Goal: Transaction & Acquisition: Purchase product/service

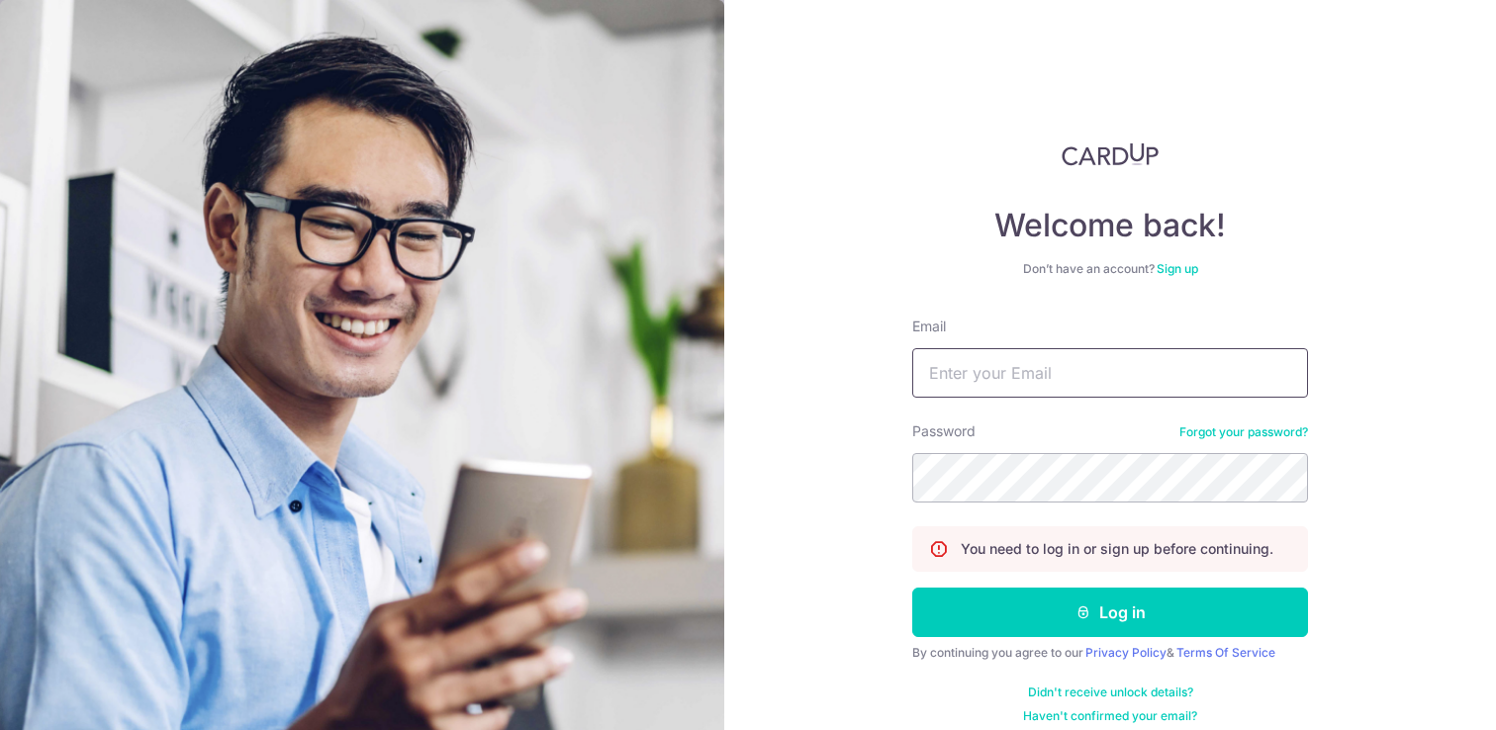
click at [1045, 387] on input "Email" at bounding box center [1110, 372] width 396 height 49
type input "shilton.j.salindeho@gmail.com"
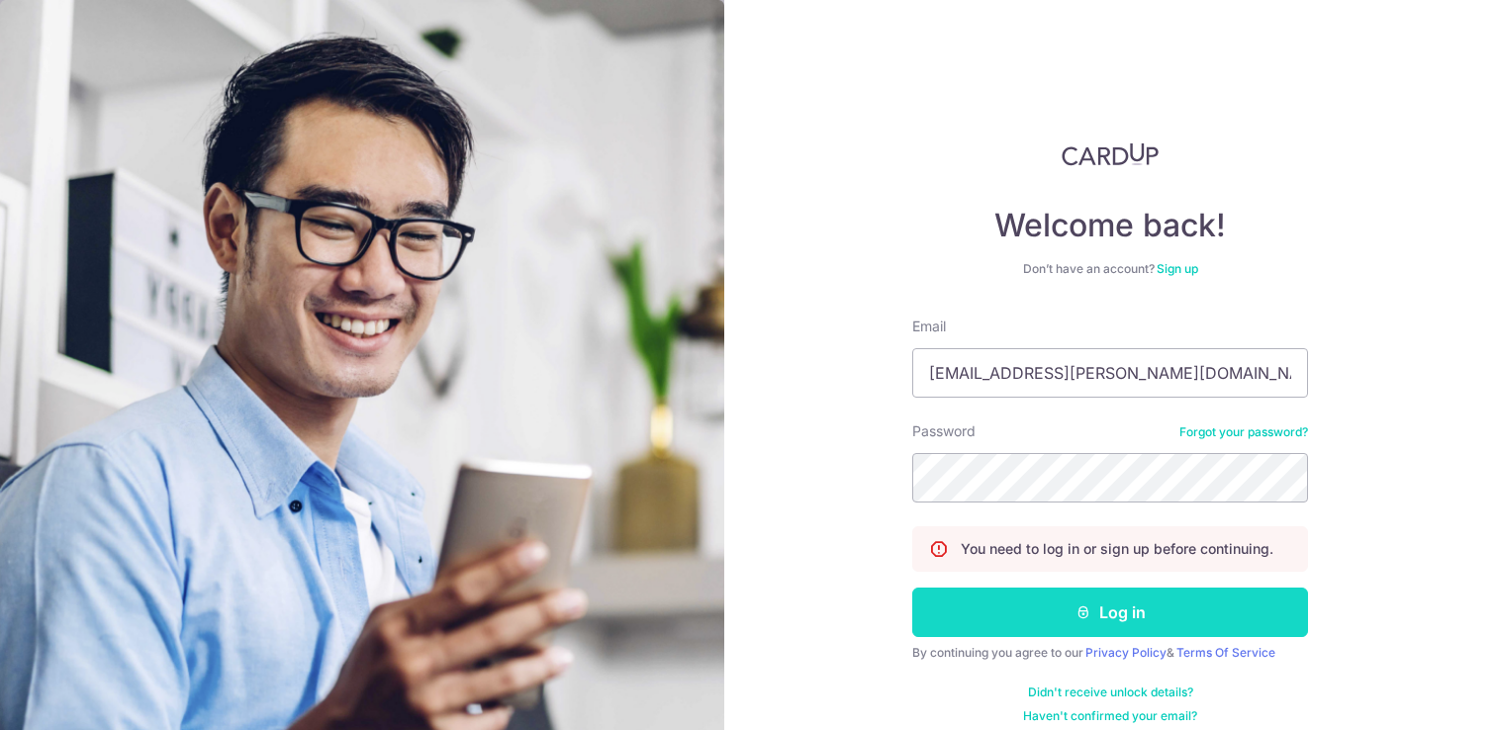
click at [1019, 616] on button "Log in" at bounding box center [1110, 612] width 396 height 49
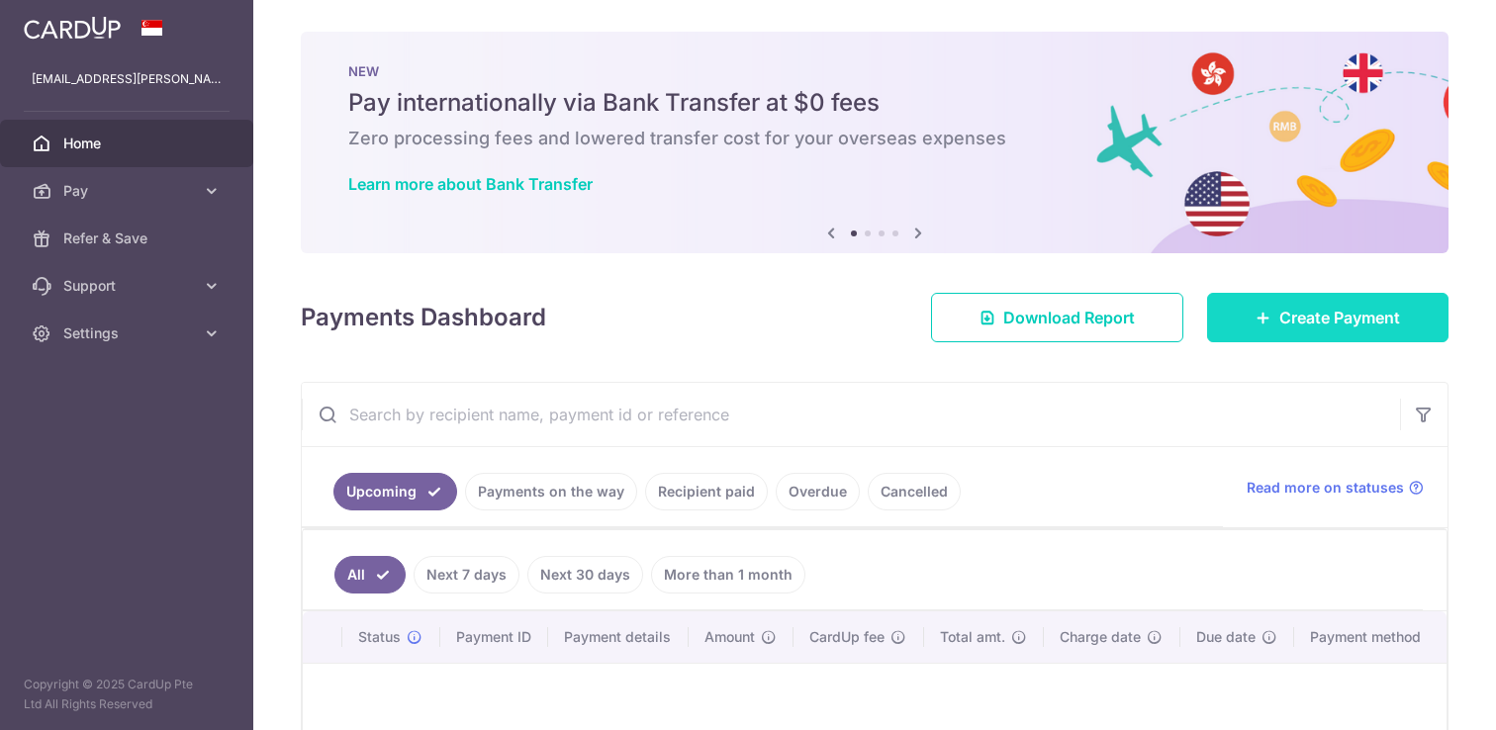
click at [1279, 326] on span "Create Payment" at bounding box center [1339, 318] width 121 height 24
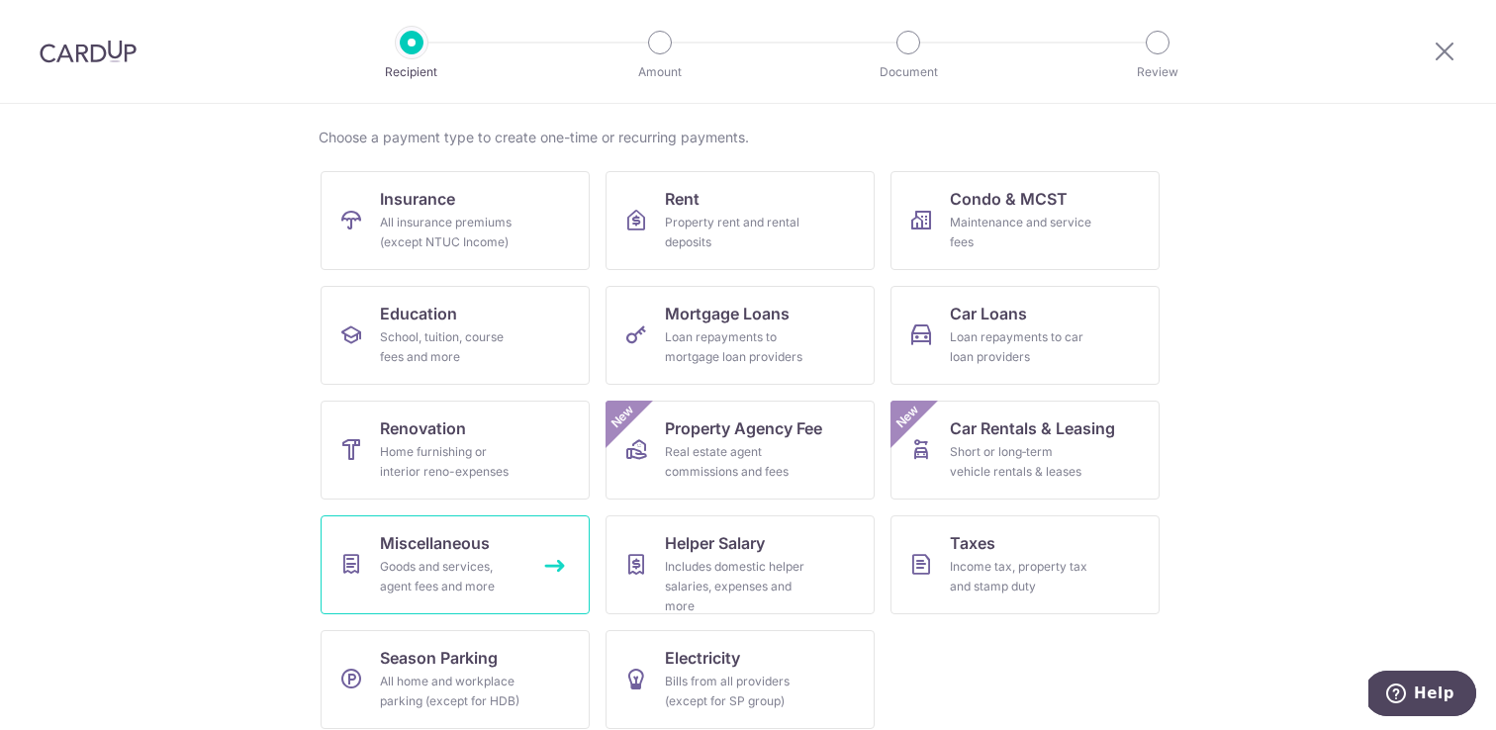
scroll to position [155, 0]
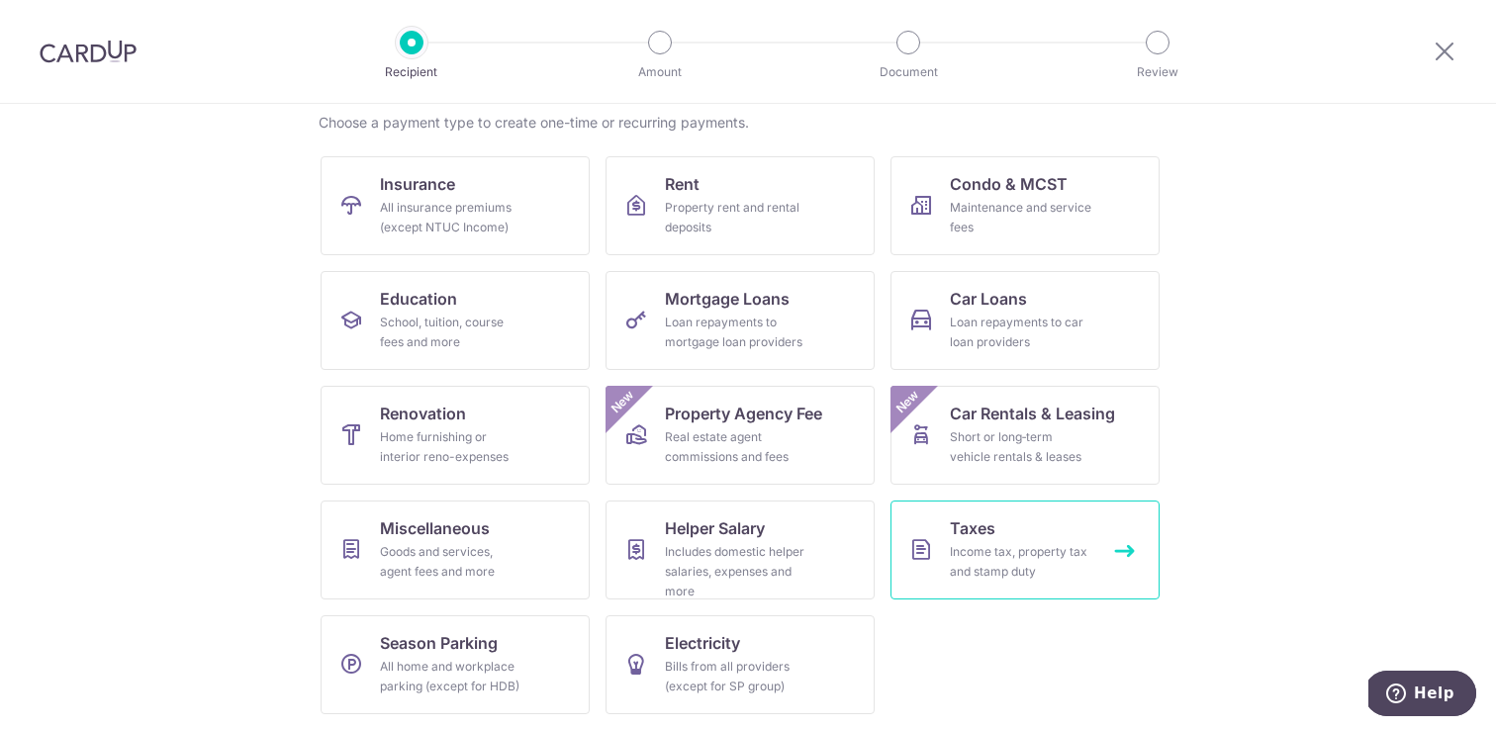
click at [945, 539] on link "Taxes Income tax, property tax and stamp duty" at bounding box center [1024, 550] width 269 height 99
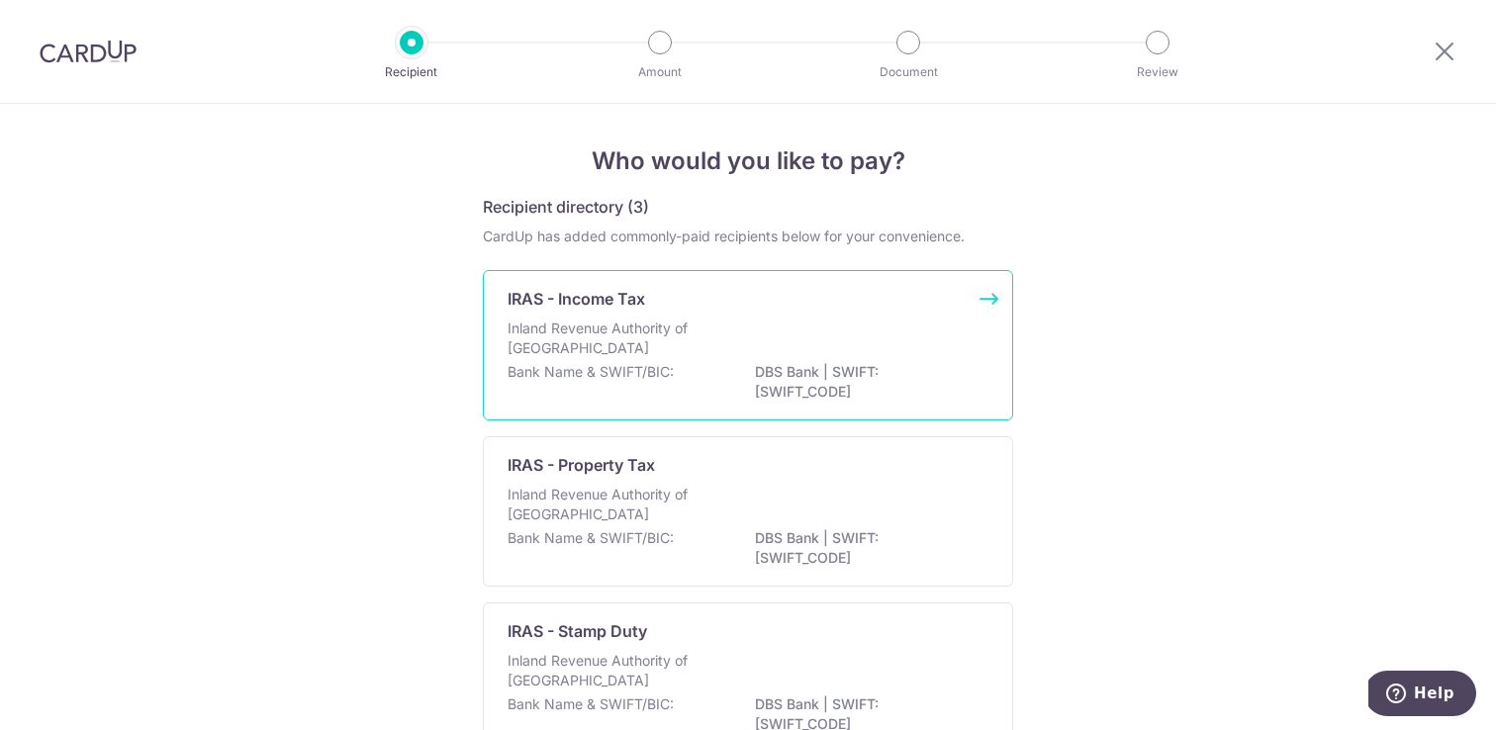
click at [813, 344] on div "Inland Revenue Authority of Singapore" at bounding box center [748, 341] width 481 height 44
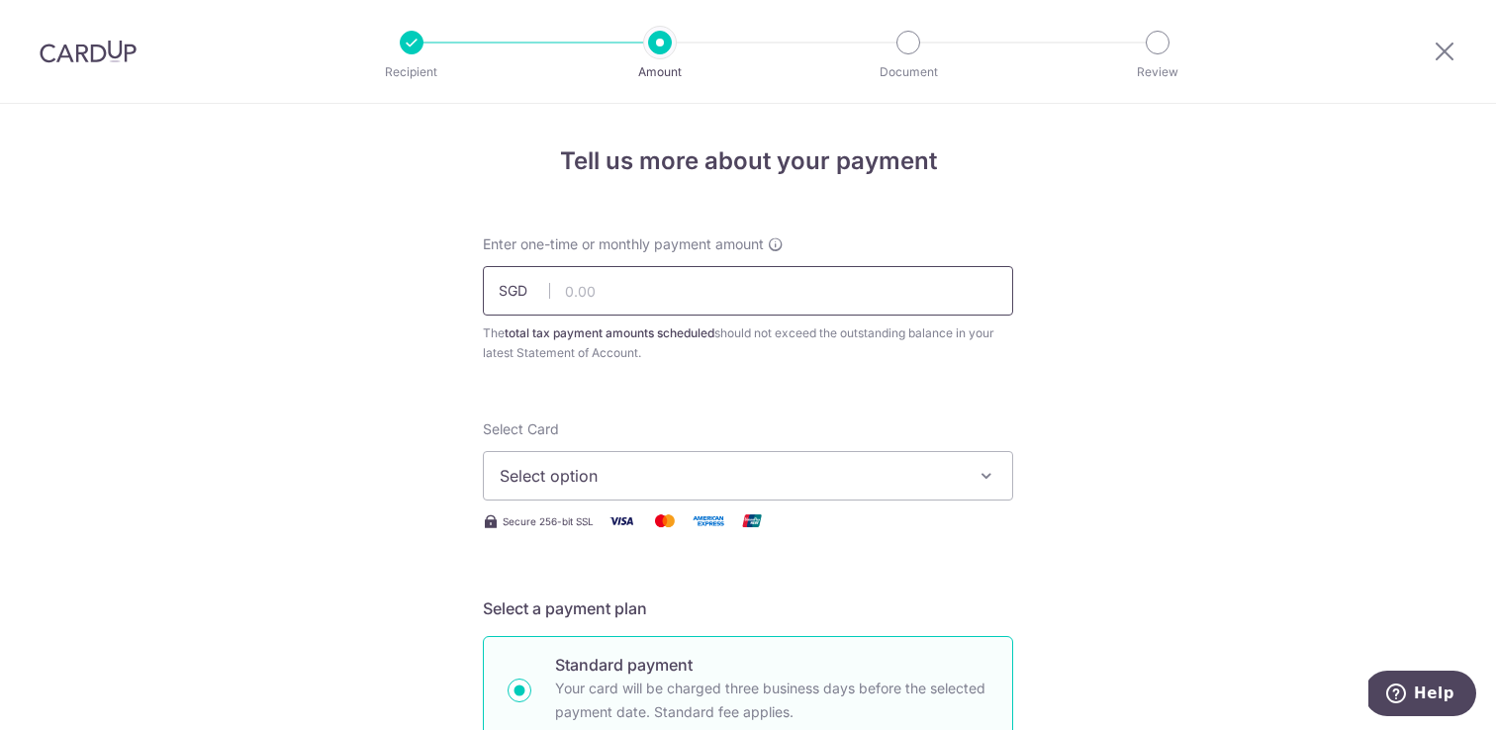
click at [697, 297] on input "text" at bounding box center [748, 290] width 530 height 49
type input "286.40"
click at [641, 483] on span "Select option" at bounding box center [730, 476] width 461 height 24
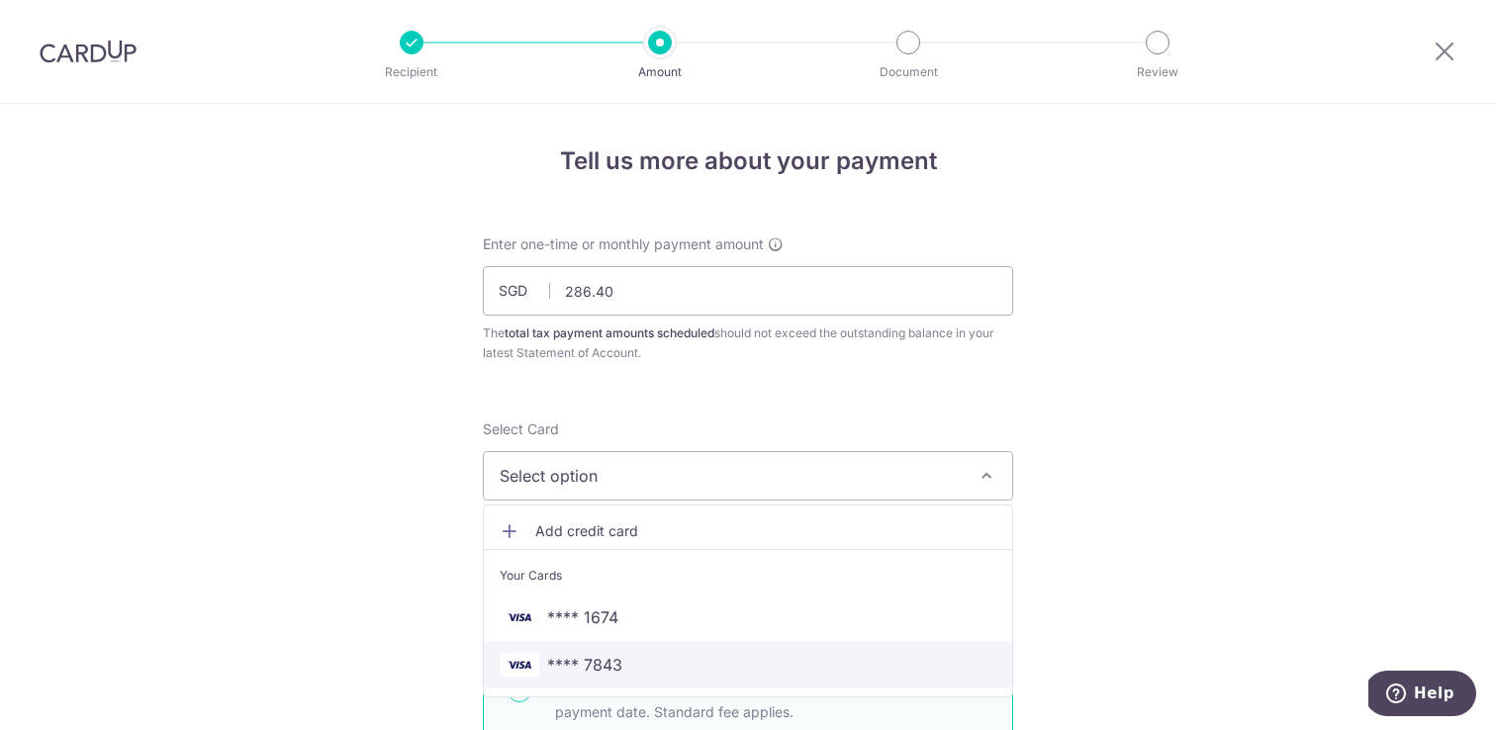
click at [580, 666] on span "**** 7843" at bounding box center [584, 665] width 75 height 24
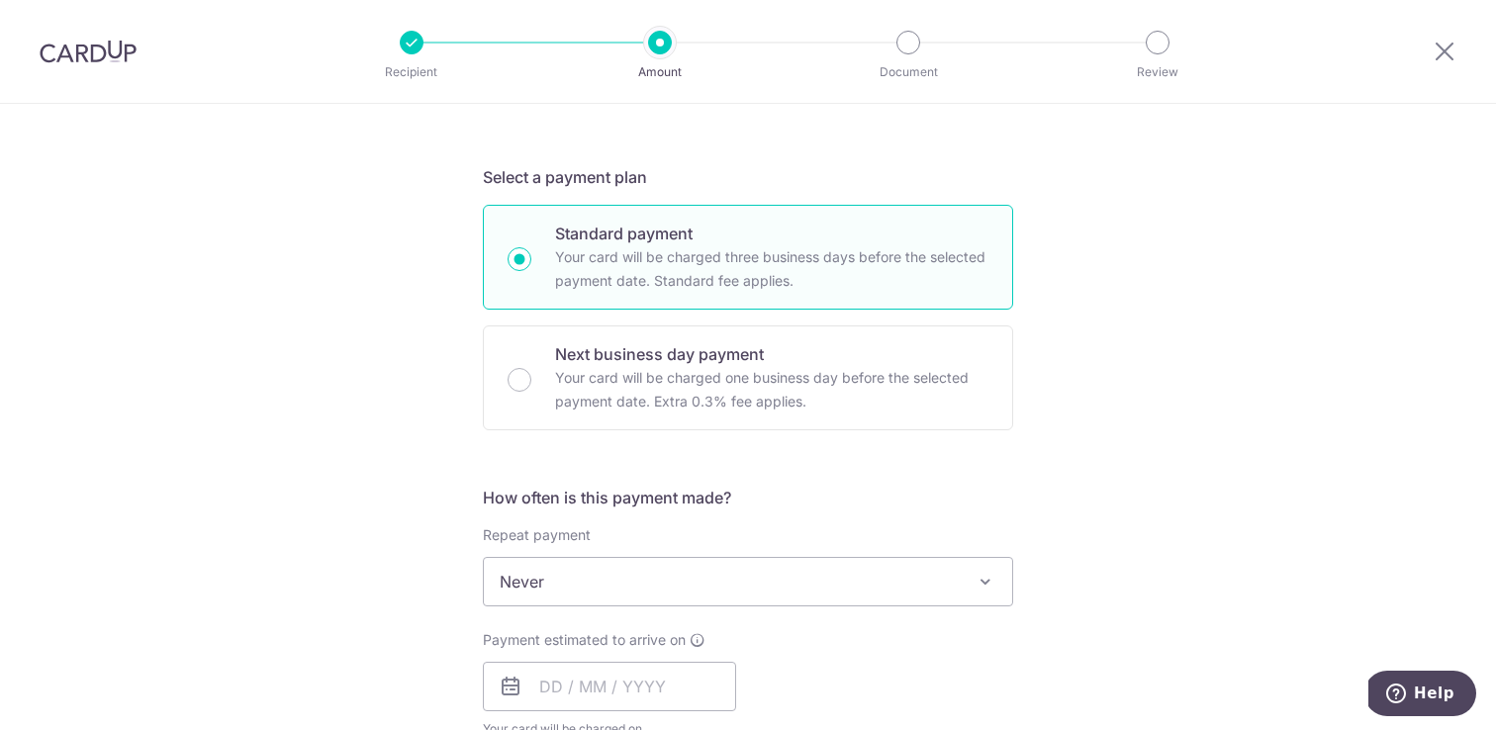
scroll to position [439, 0]
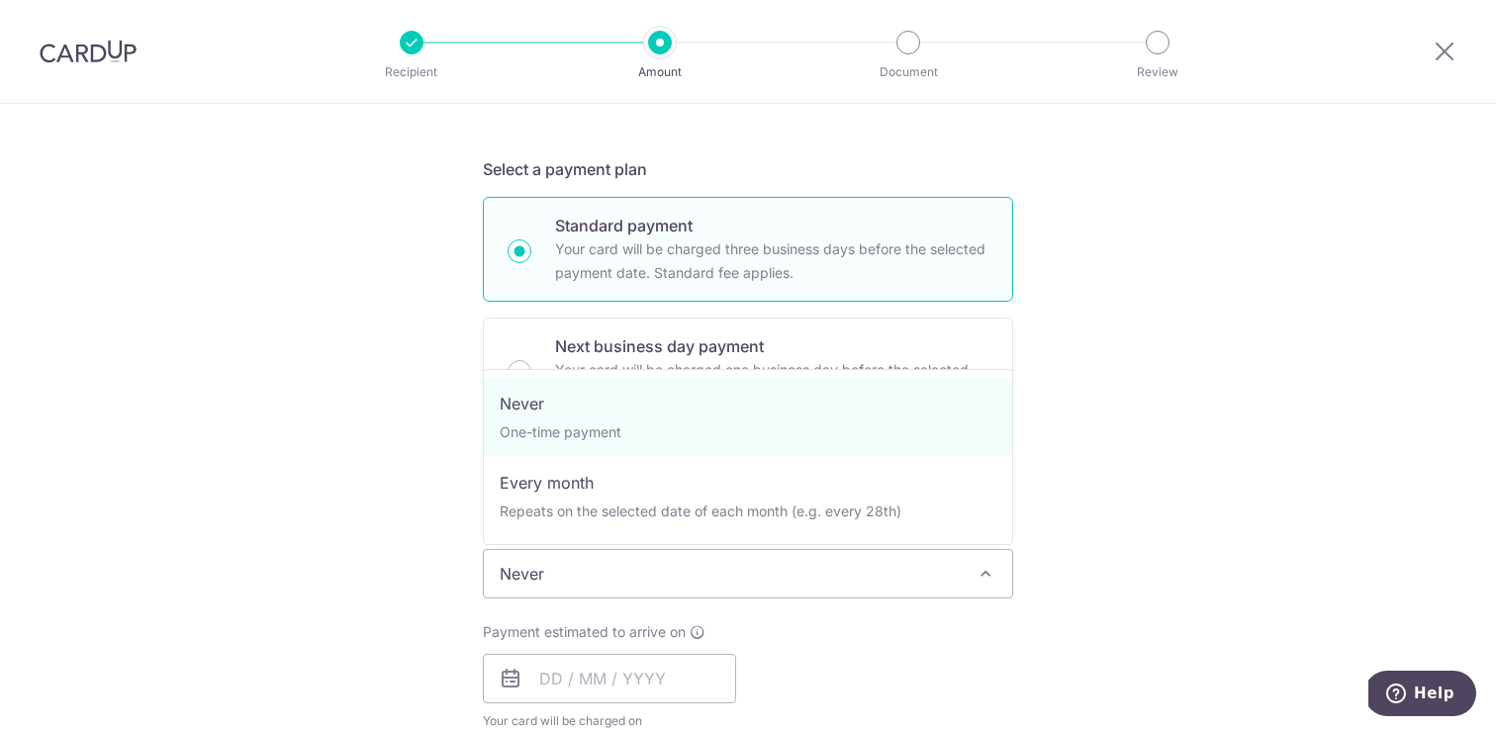
click at [531, 582] on span "Never" at bounding box center [748, 573] width 528 height 47
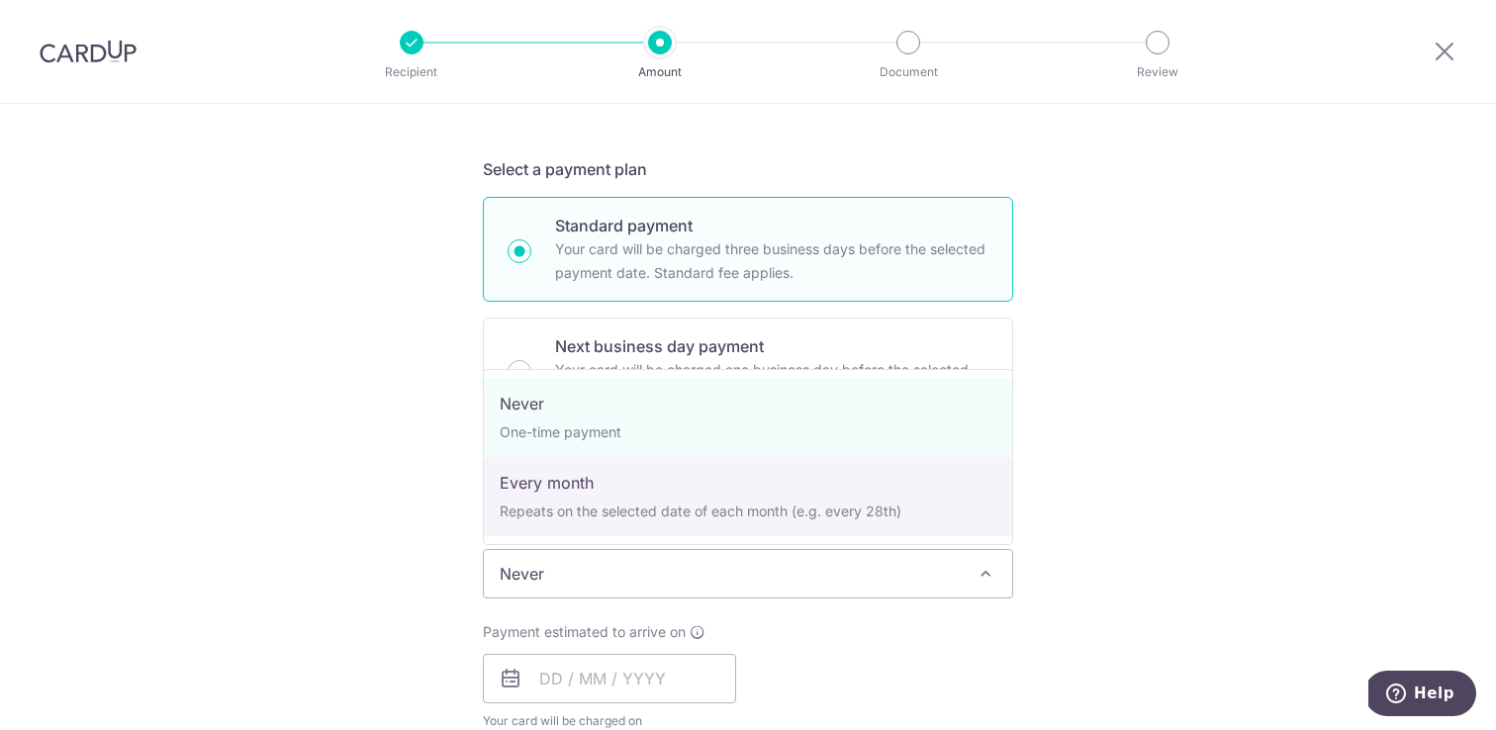
select select "3"
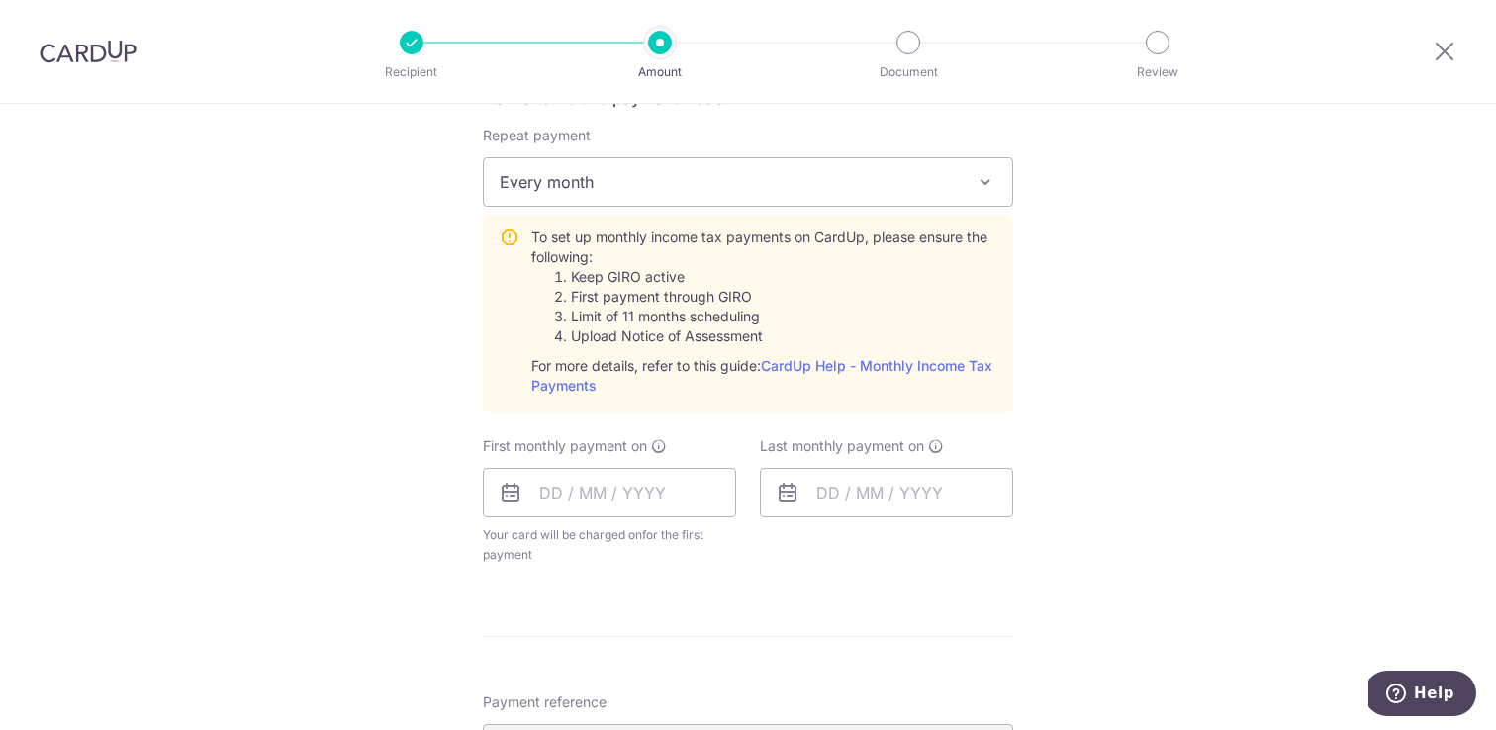
scroll to position [836, 0]
click at [575, 495] on input "text" at bounding box center [609, 487] width 253 height 49
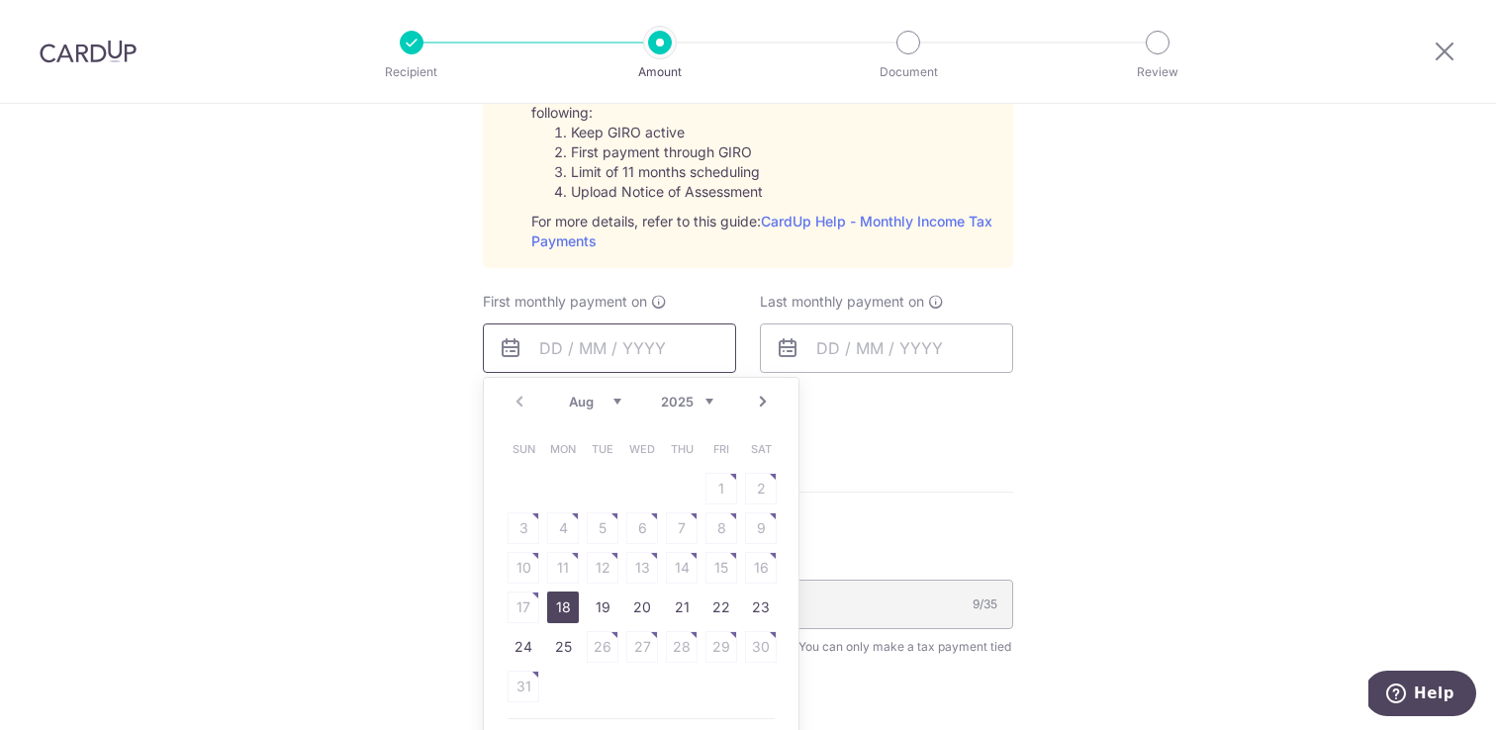
scroll to position [978, 0]
click at [560, 605] on link "18" at bounding box center [563, 606] width 32 height 32
type input "18/08/2025"
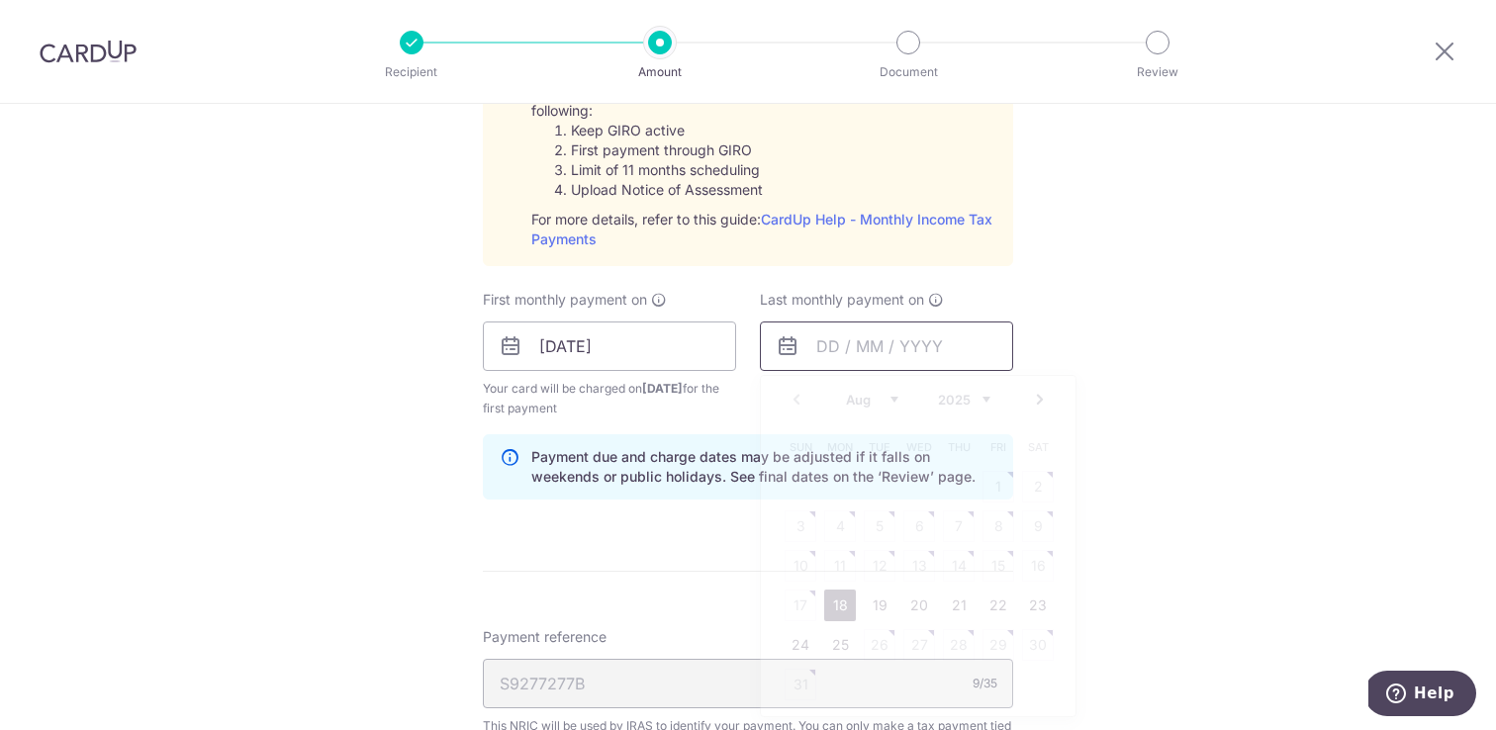
click at [814, 347] on input "text" at bounding box center [886, 346] width 253 height 49
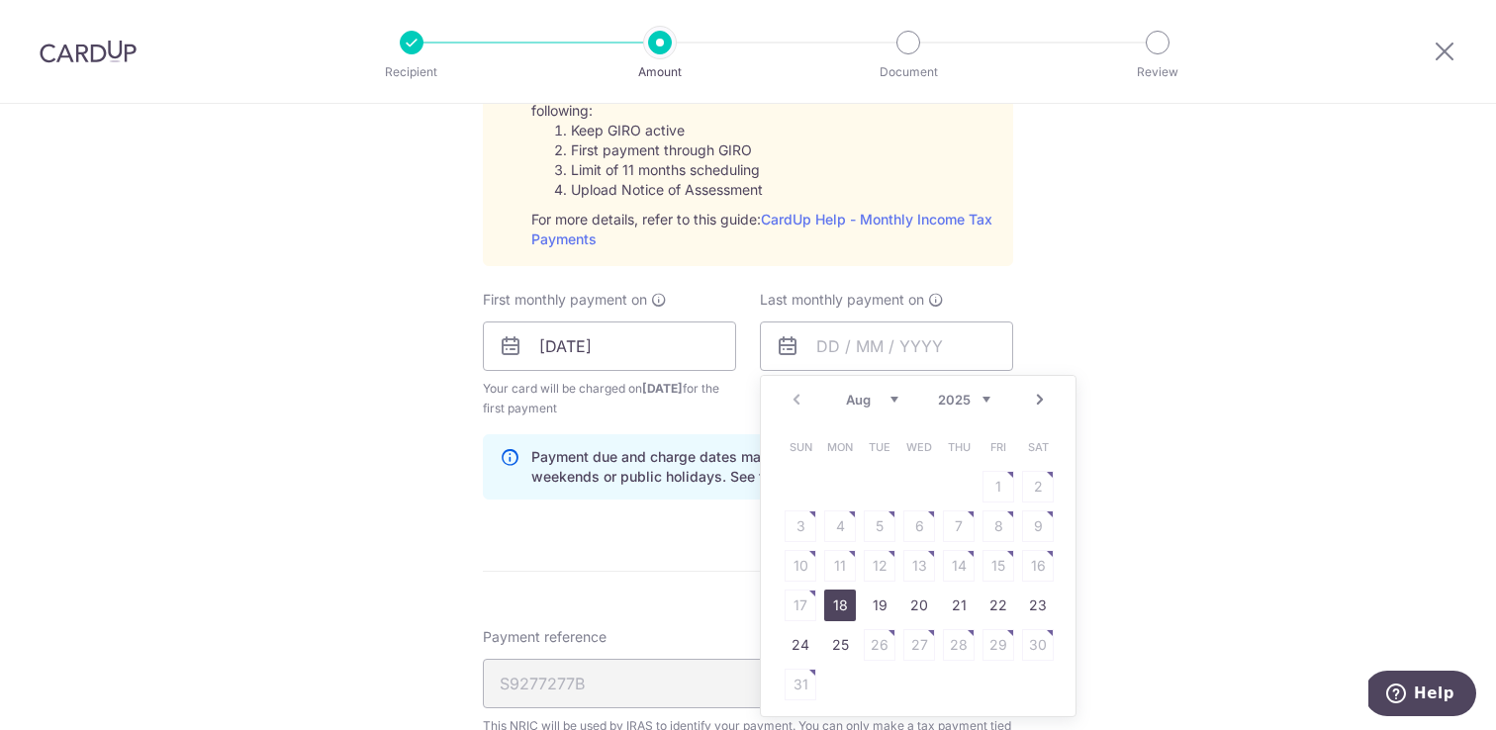
click at [992, 394] on div "Prev Next Aug Sep Oct Nov Dec 2025 2026" at bounding box center [918, 399] width 315 height 47
click at [984, 396] on select "2025 2026" at bounding box center [964, 400] width 52 height 16
click at [885, 401] on select "Jan Feb Mar Apr May Jun Jul Aug Sep" at bounding box center [872, 400] width 52 height 16
click at [797, 399] on link "Prev" at bounding box center [797, 400] width 24 height 24
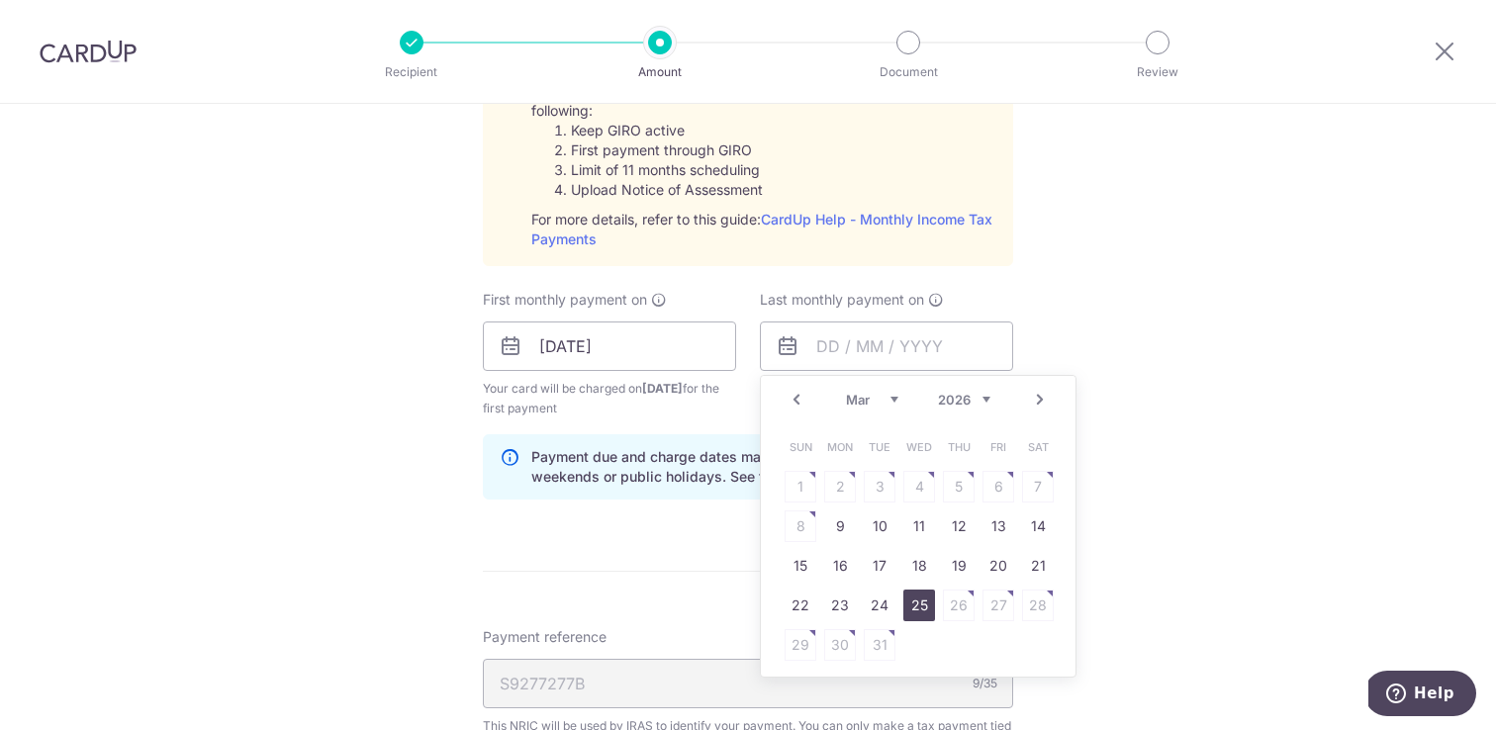
click at [925, 605] on link "25" at bounding box center [919, 606] width 32 height 32
type input "25/03/2026"
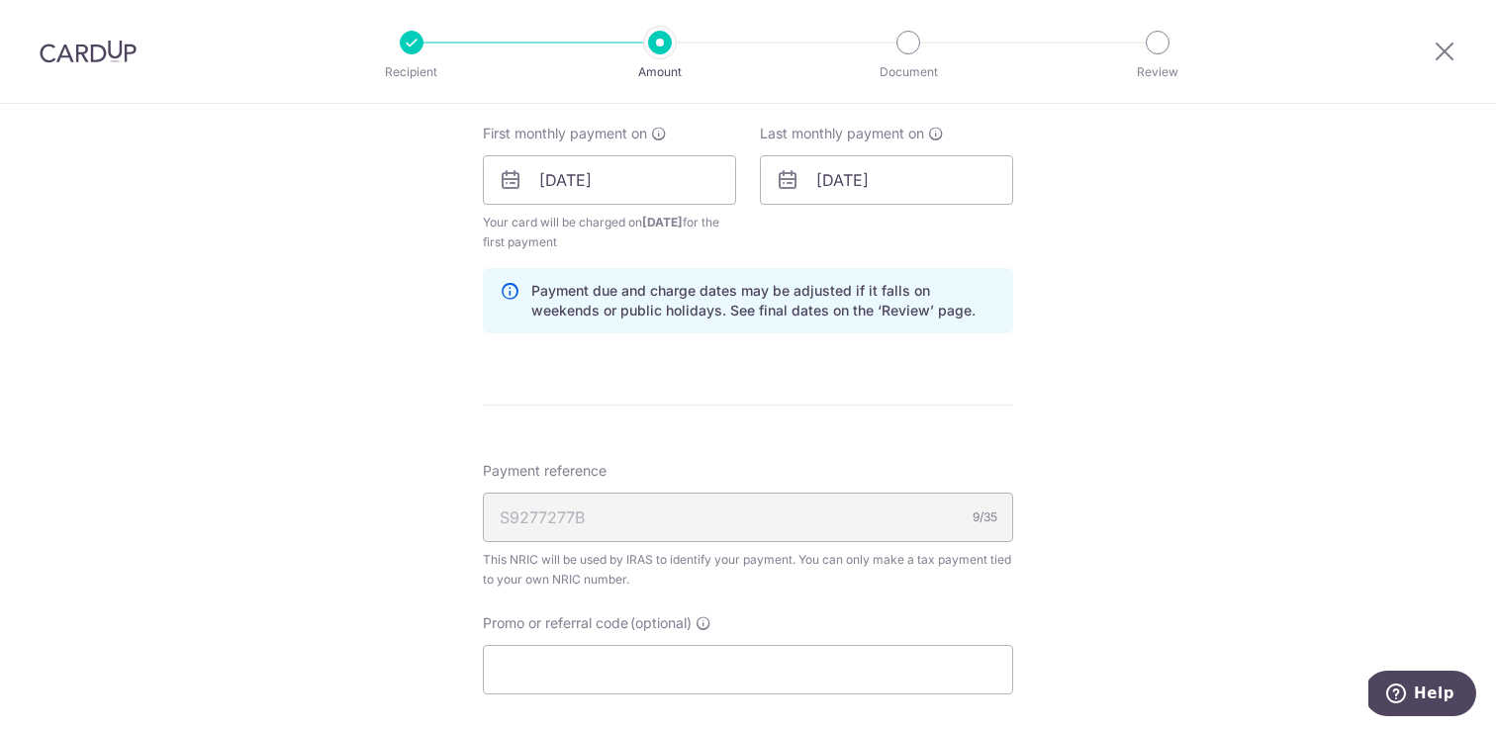
scroll to position [1184, 0]
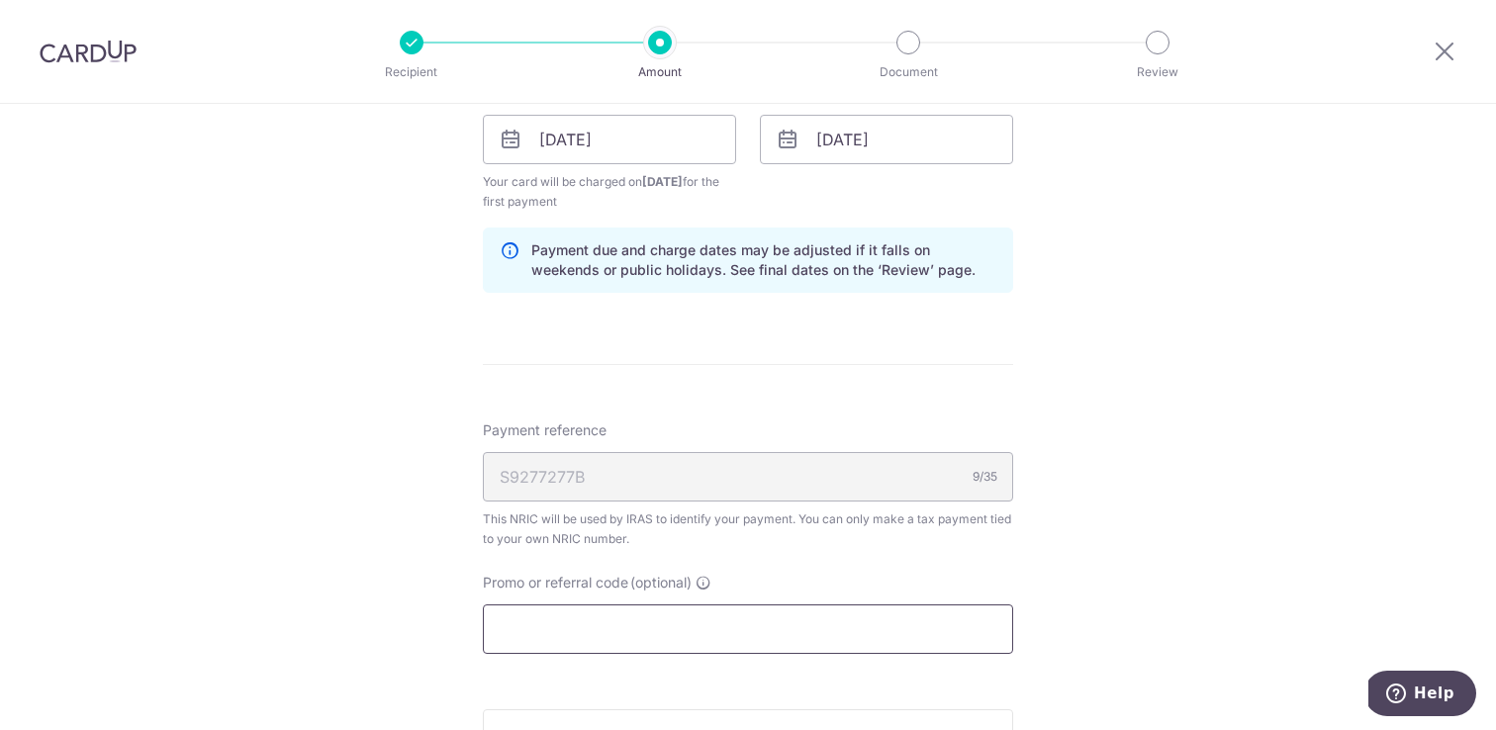
click at [751, 628] on input "Promo or referral code (optional)" at bounding box center [748, 629] width 530 height 49
paste input "GET18R"
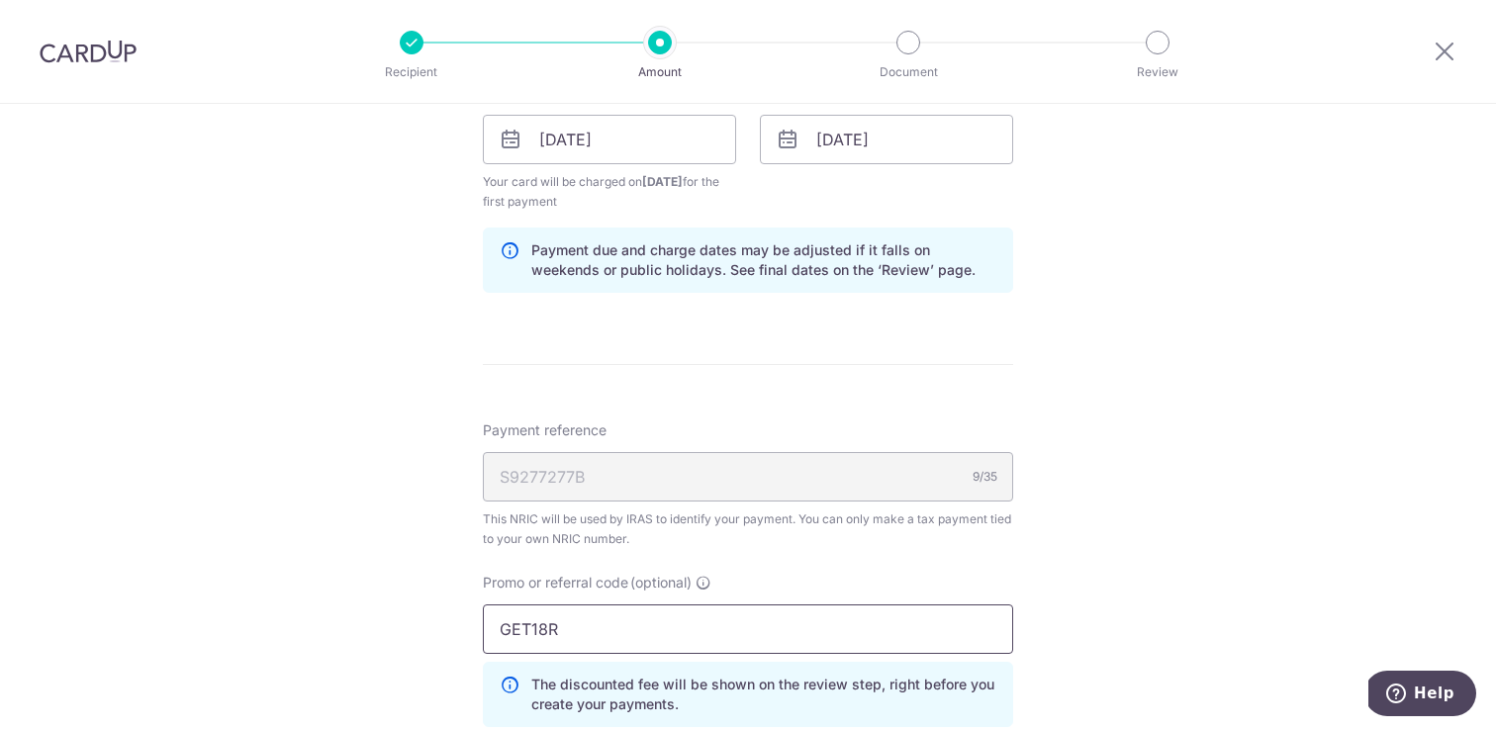
type input "GET18R"
click at [1121, 588] on div "Tell us more about your payment Enter one-time or monthly payment amount SGD 28…" at bounding box center [748, 36] width 1496 height 2233
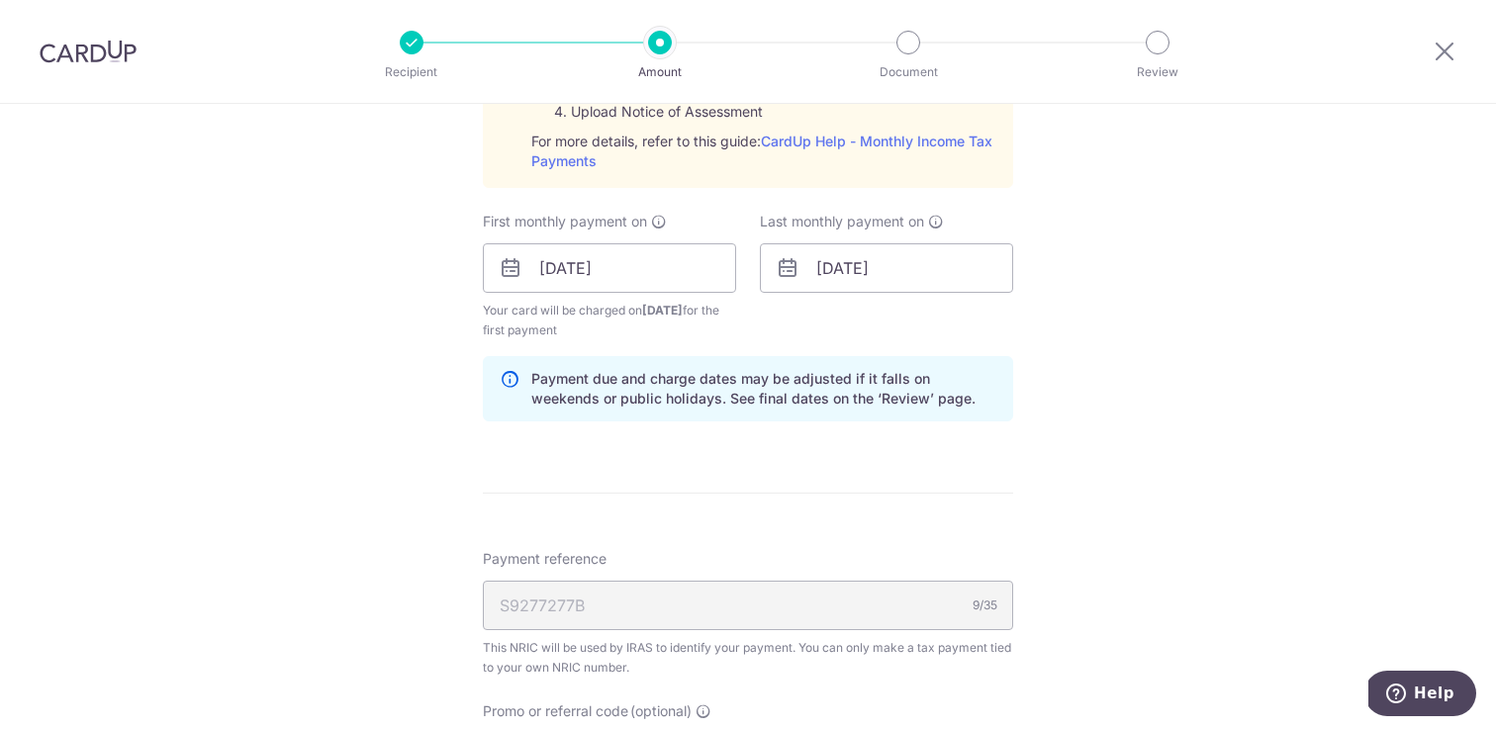
scroll to position [1054, 0]
click at [356, 467] on div "Tell us more about your payment Enter one-time or monthly payment amount SGD 28…" at bounding box center [748, 166] width 1496 height 2233
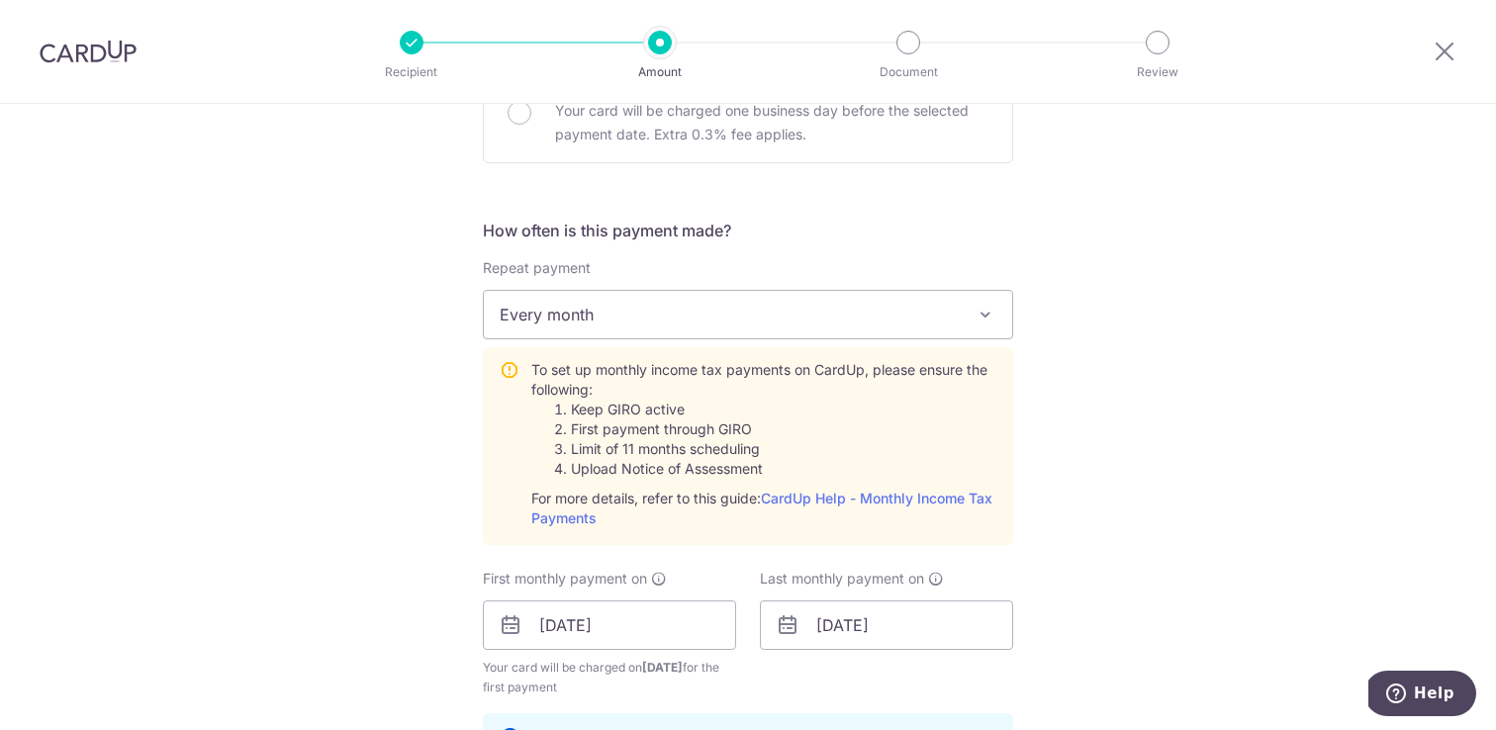
scroll to position [691, 0]
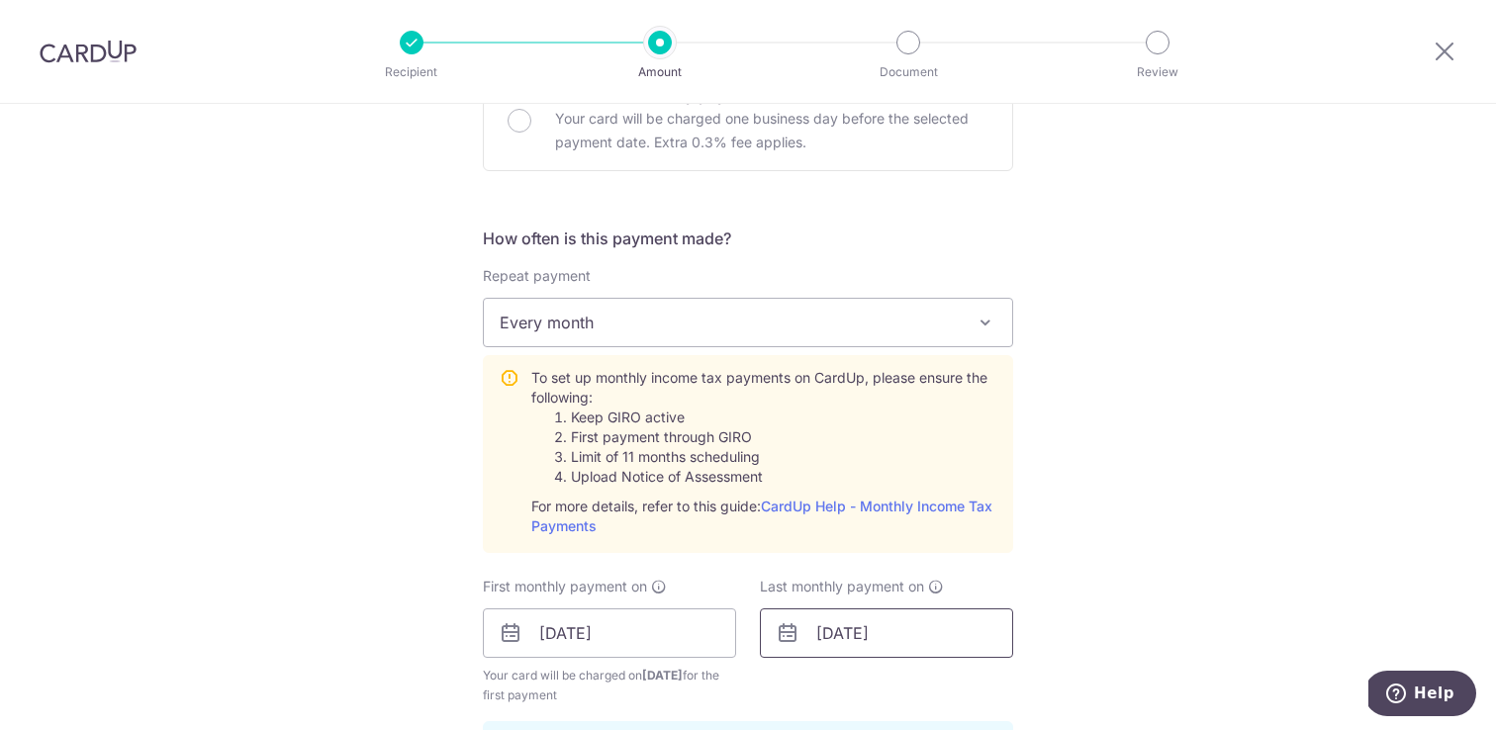
click at [876, 637] on input "25/03/2026" at bounding box center [886, 632] width 253 height 49
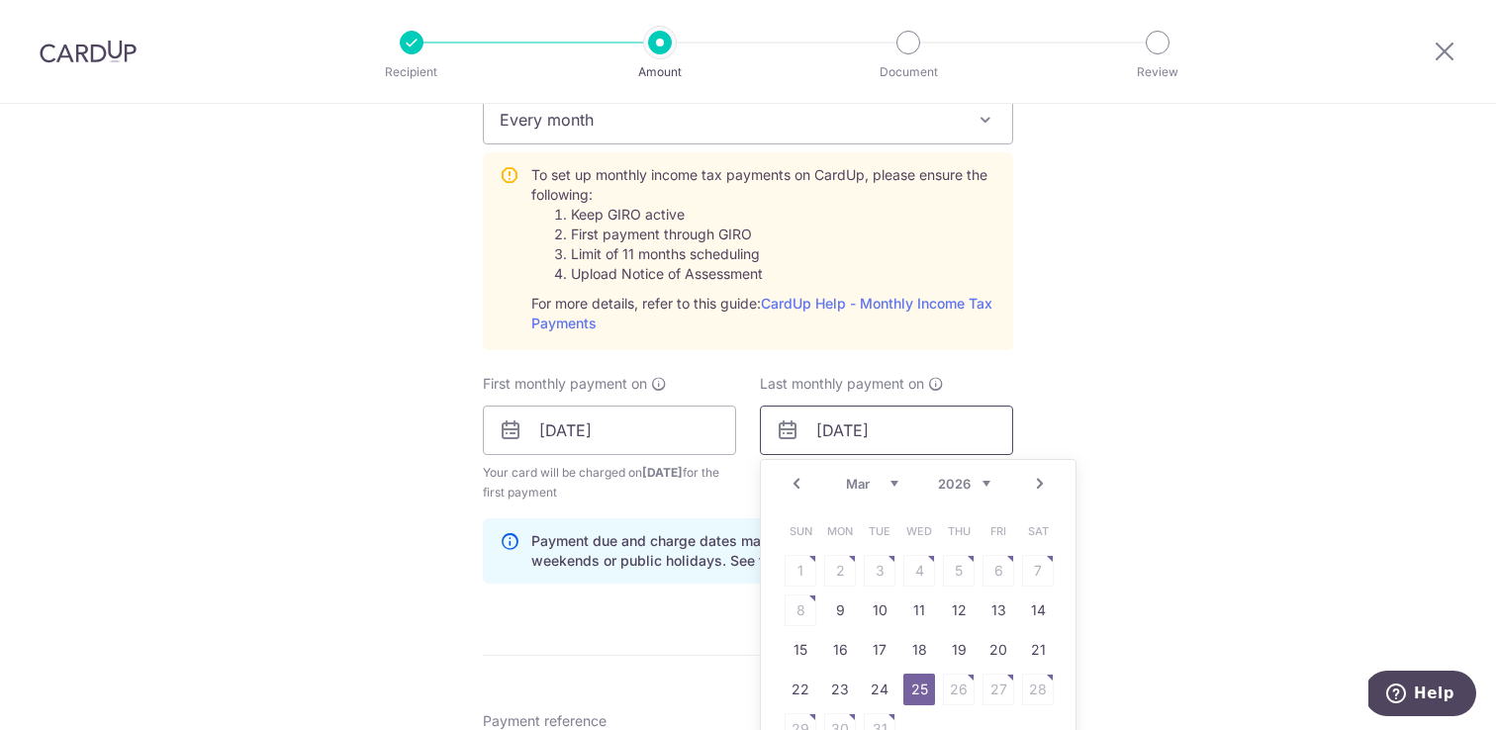
scroll to position [951, 0]
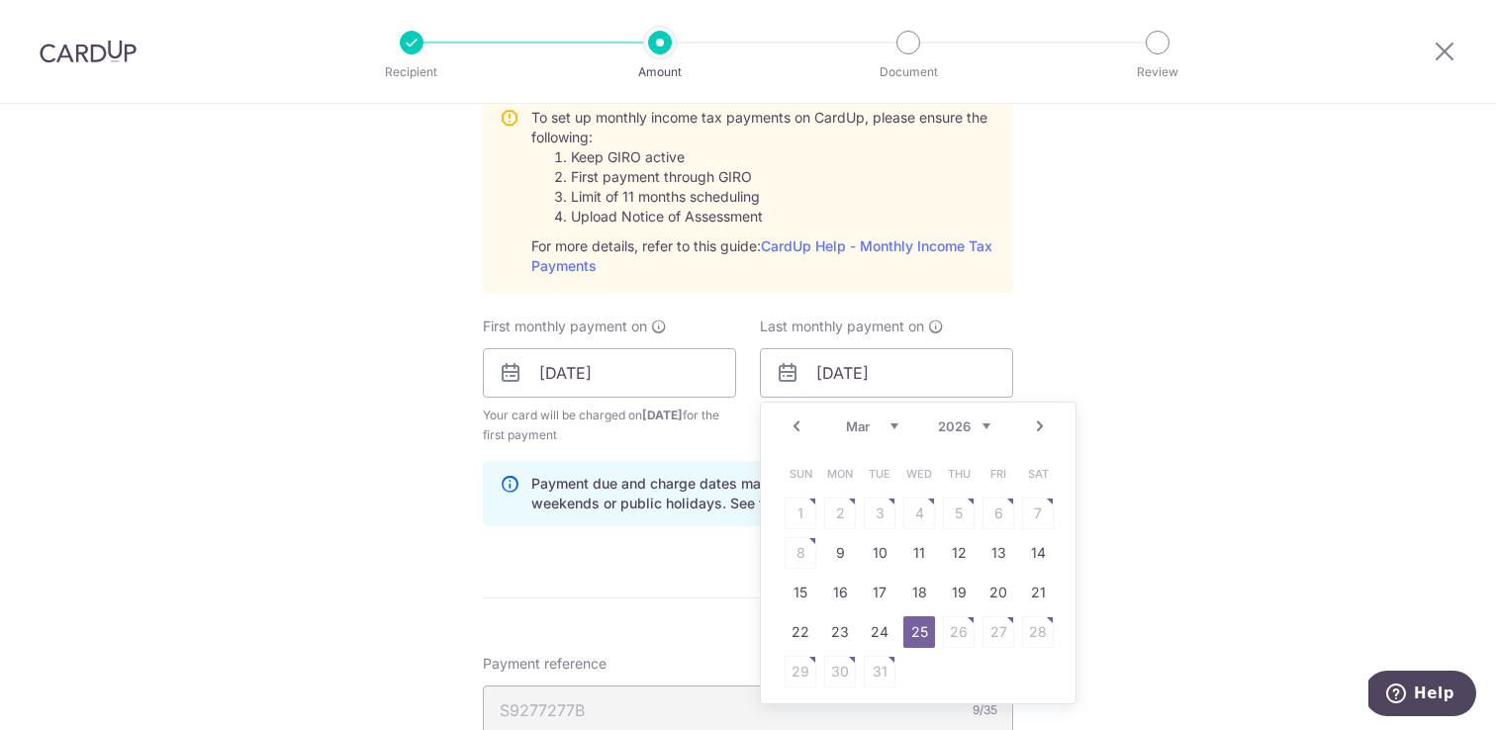
click at [1040, 430] on link "Next" at bounding box center [1040, 427] width 24 height 24
click at [797, 429] on link "Prev" at bounding box center [797, 427] width 24 height 24
click at [342, 511] on div "Tell us more about your payment Enter one-time or monthly payment amount SGD 28…" at bounding box center [748, 269] width 1496 height 2233
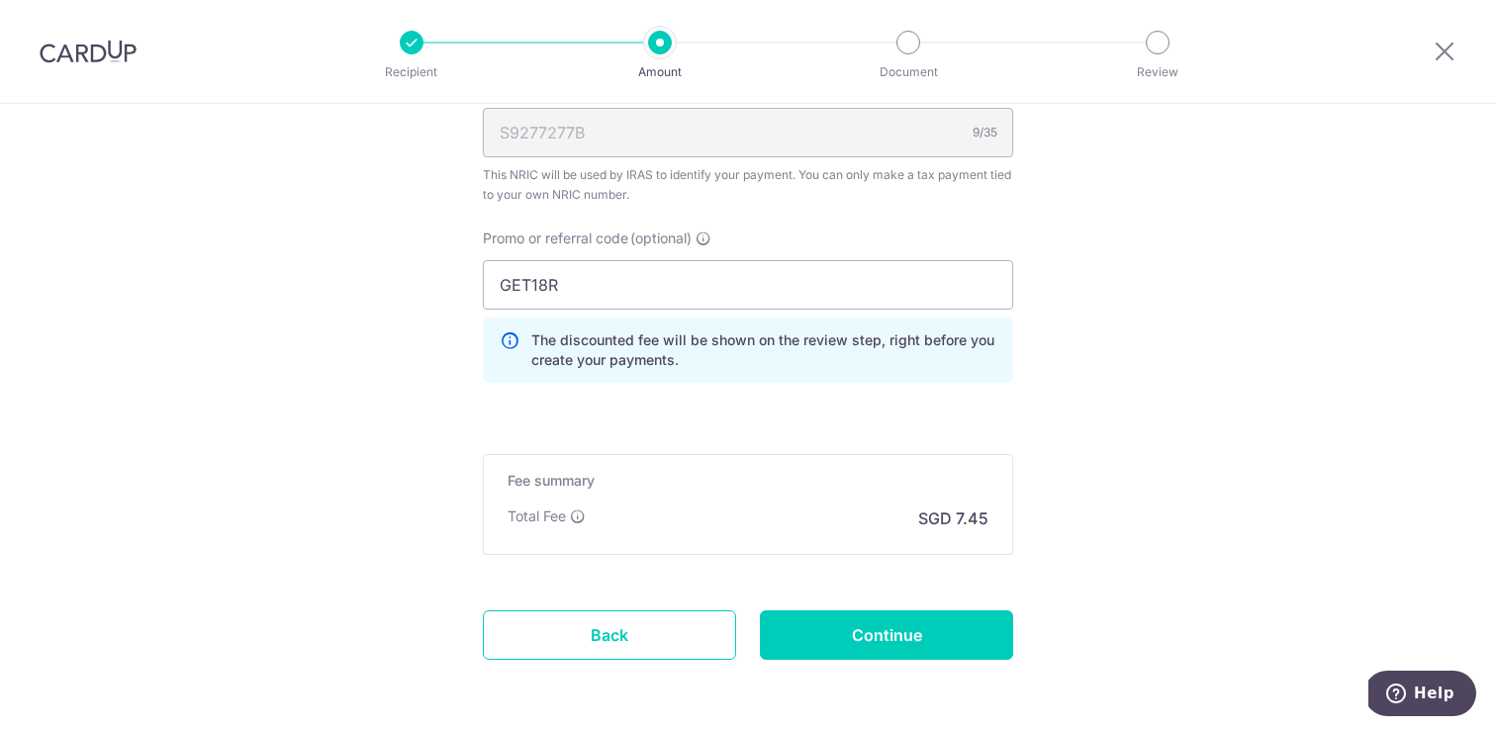
scroll to position [1538, 0]
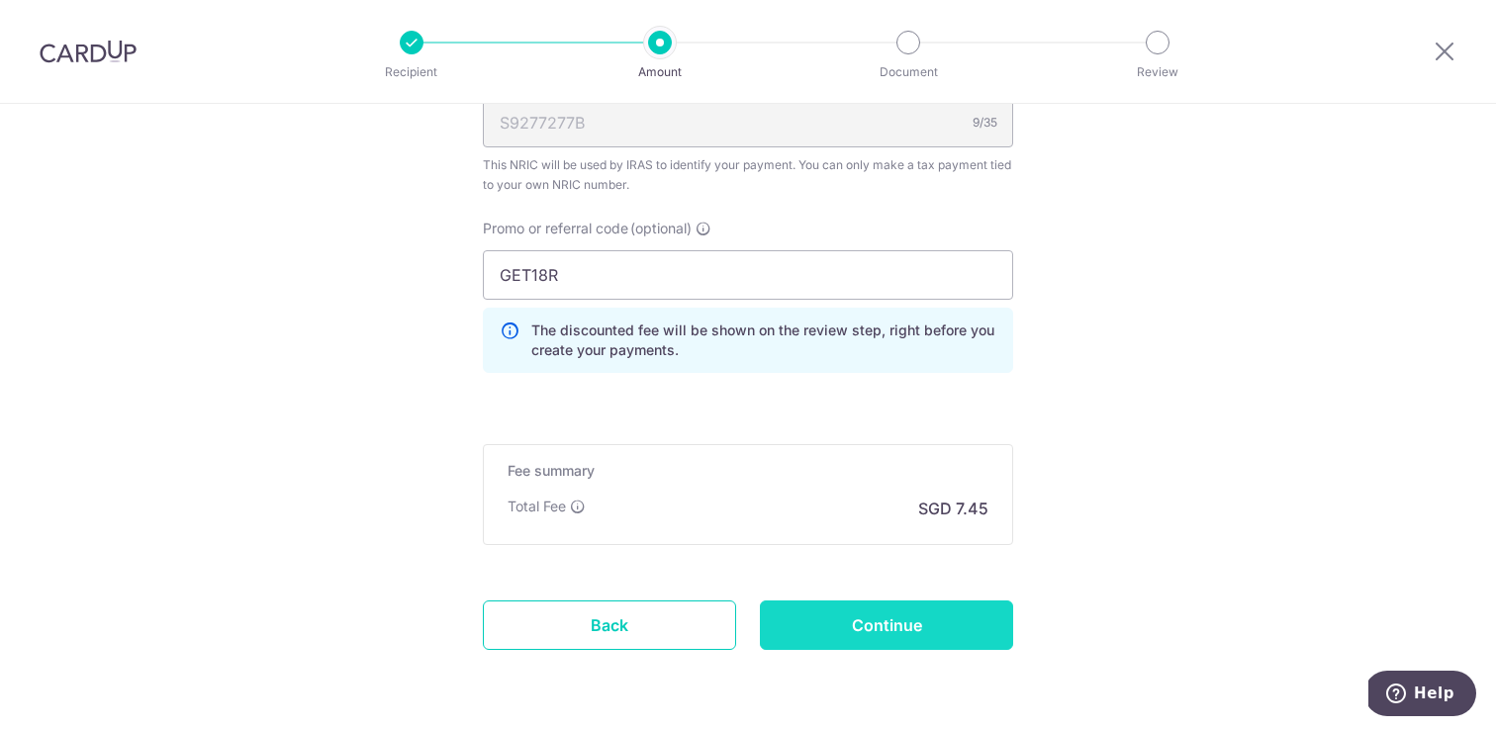
click at [826, 629] on input "Continue" at bounding box center [886, 625] width 253 height 49
type input "Create Schedule"
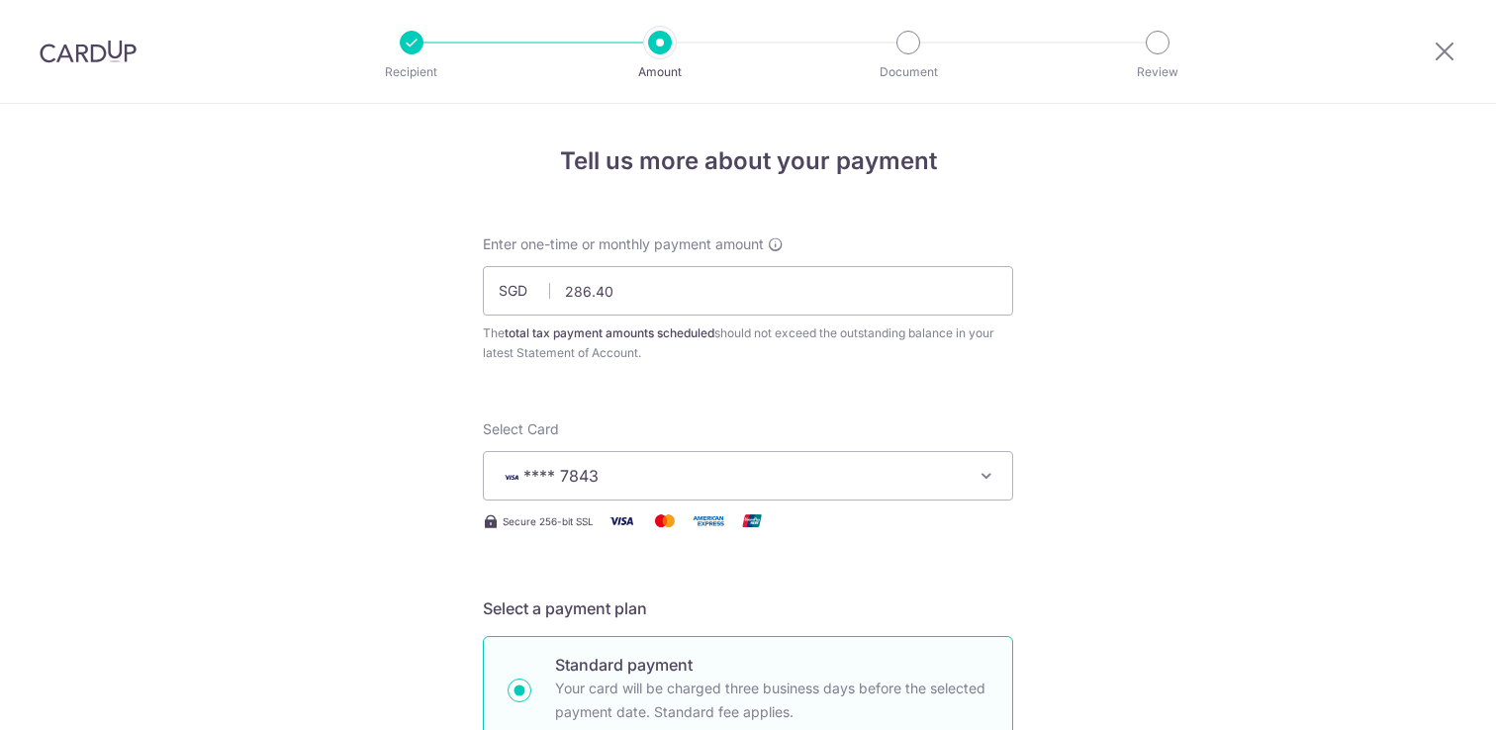
scroll to position [1328, 0]
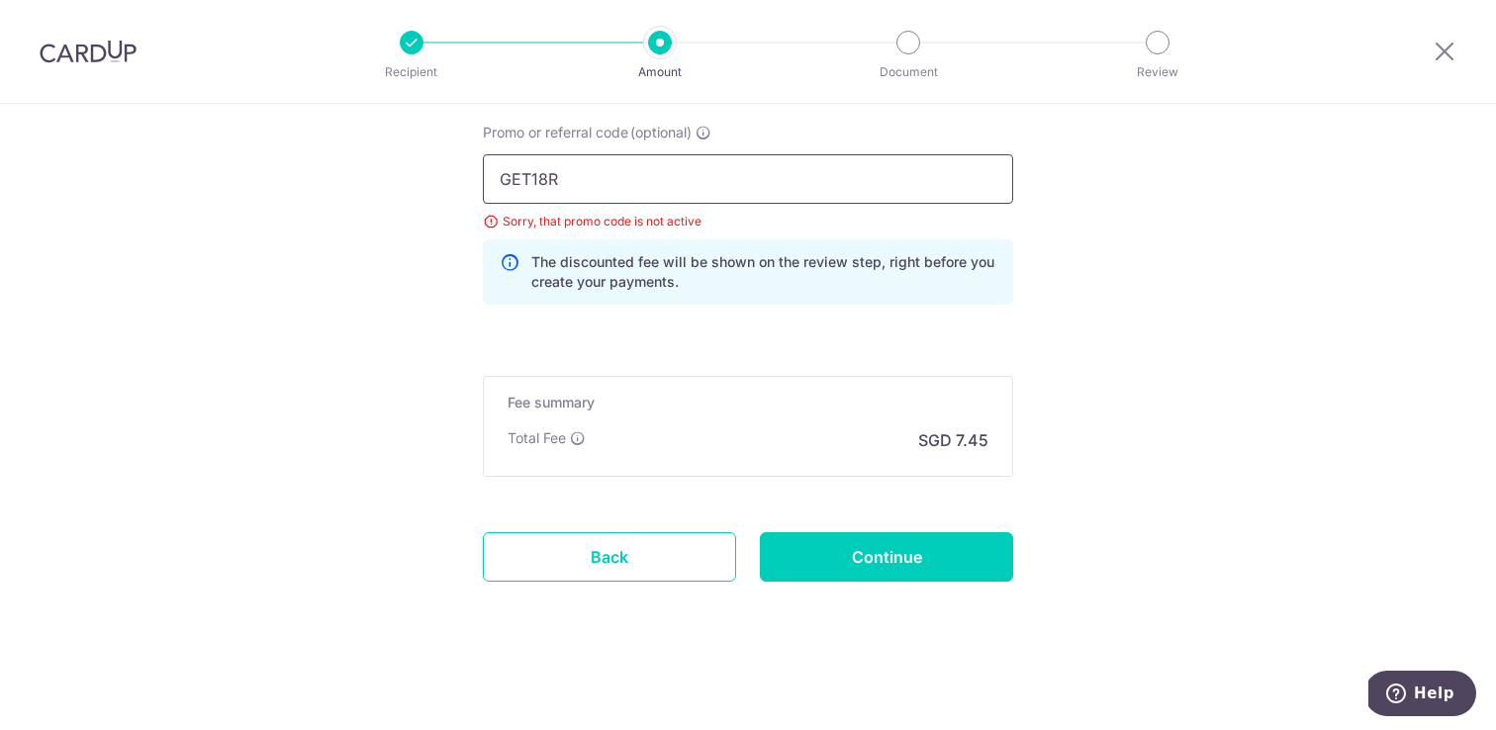
click at [706, 172] on input "GET18R" at bounding box center [748, 178] width 530 height 49
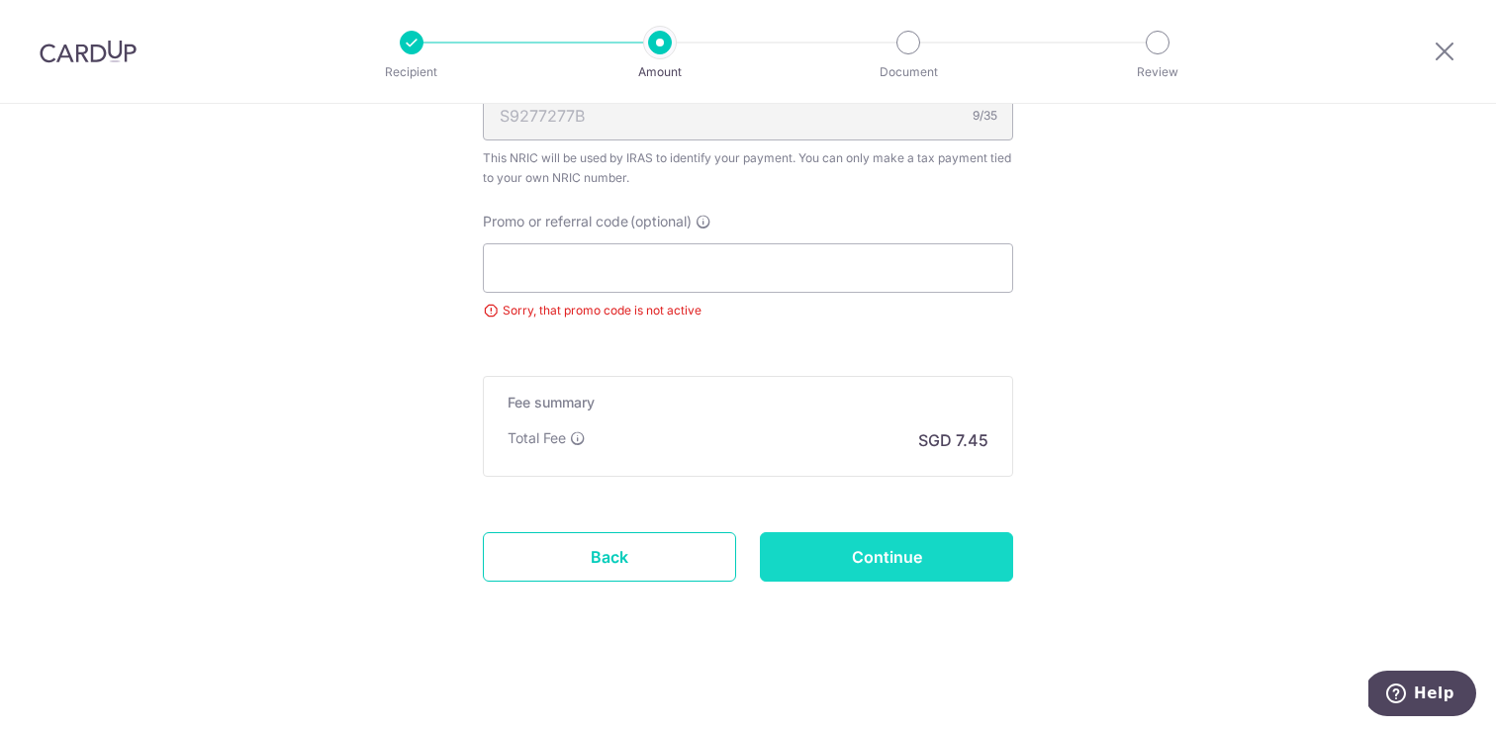
click at [872, 566] on input "Continue" at bounding box center [886, 556] width 253 height 49
type input "Update Schedule"
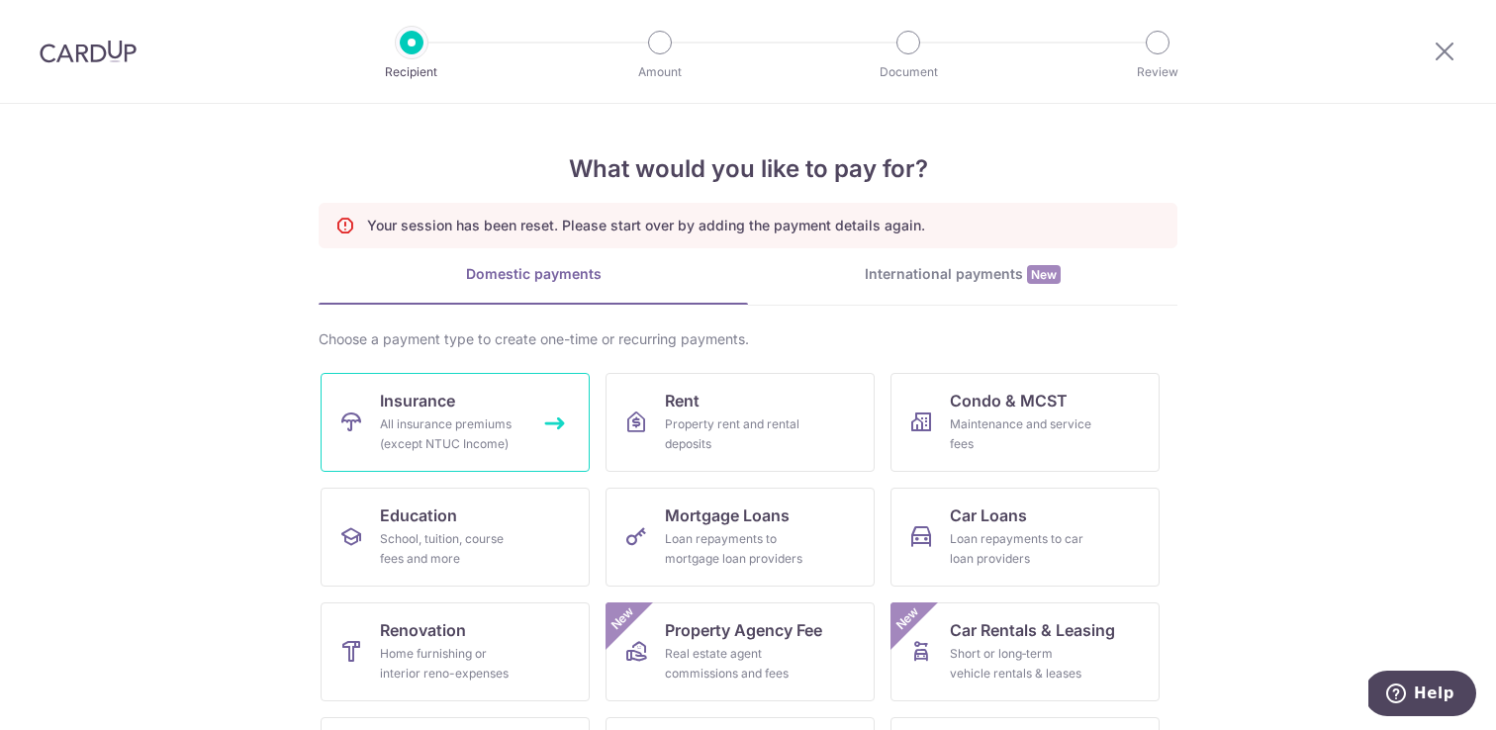
click at [493, 404] on link "Insurance All insurance premiums (except NTUC Income)" at bounding box center [455, 422] width 269 height 99
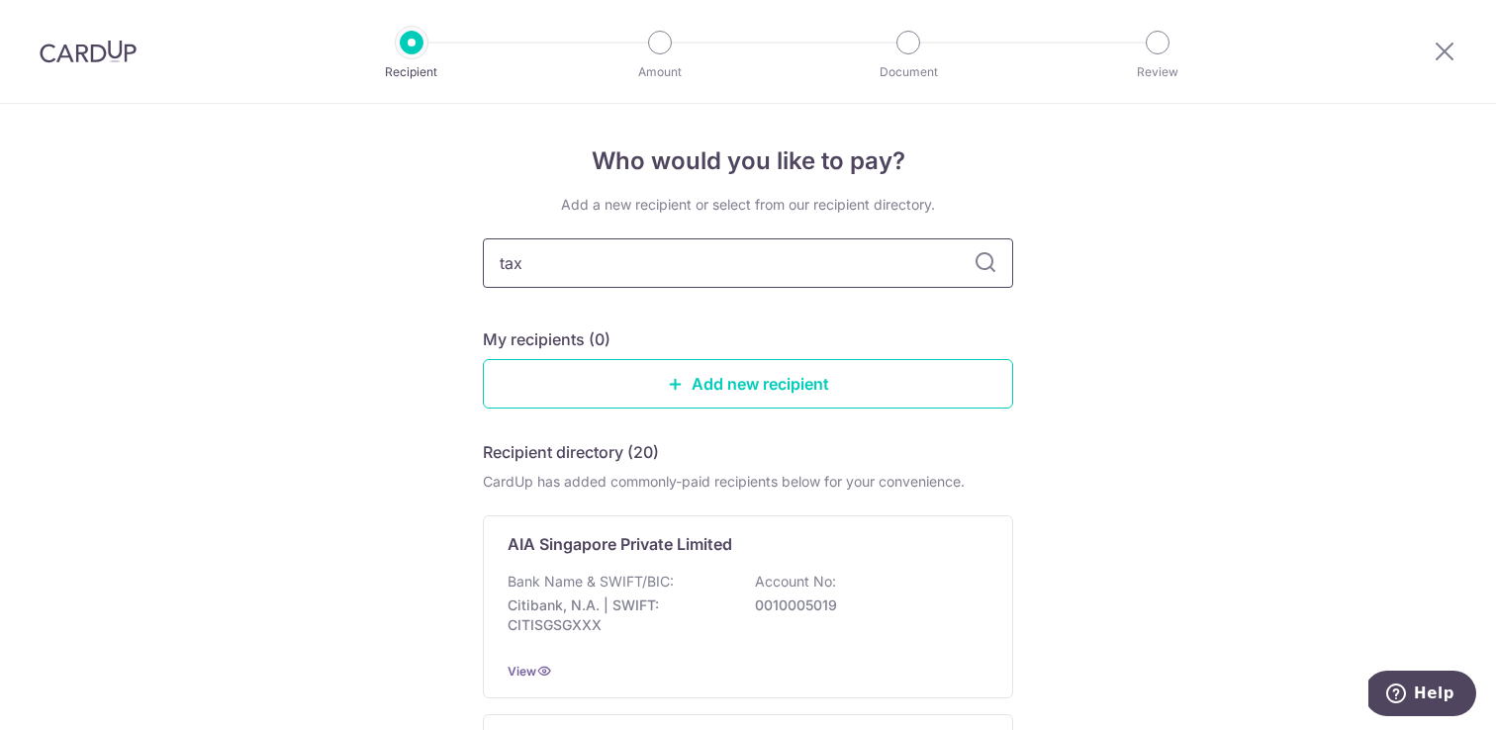
type input "tax"
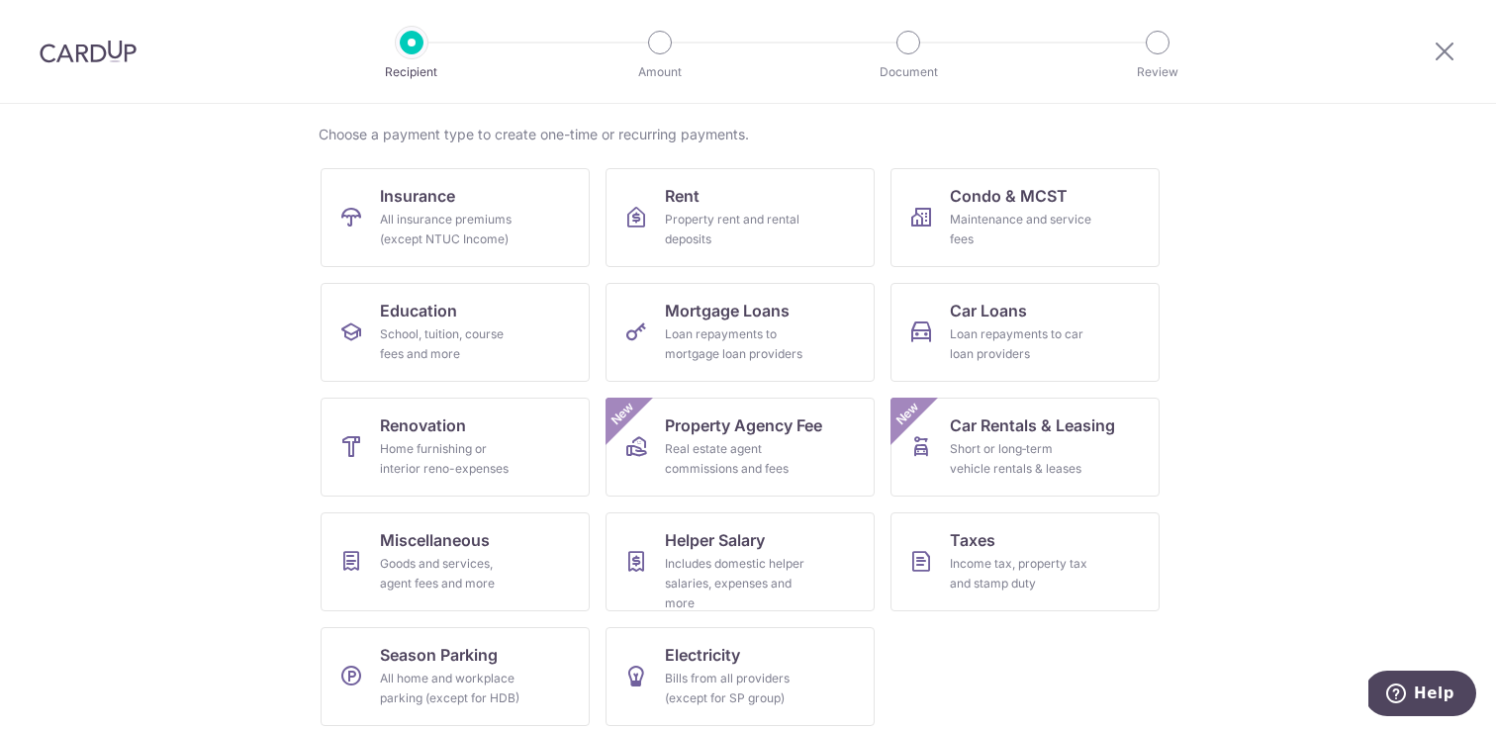
scroll to position [155, 0]
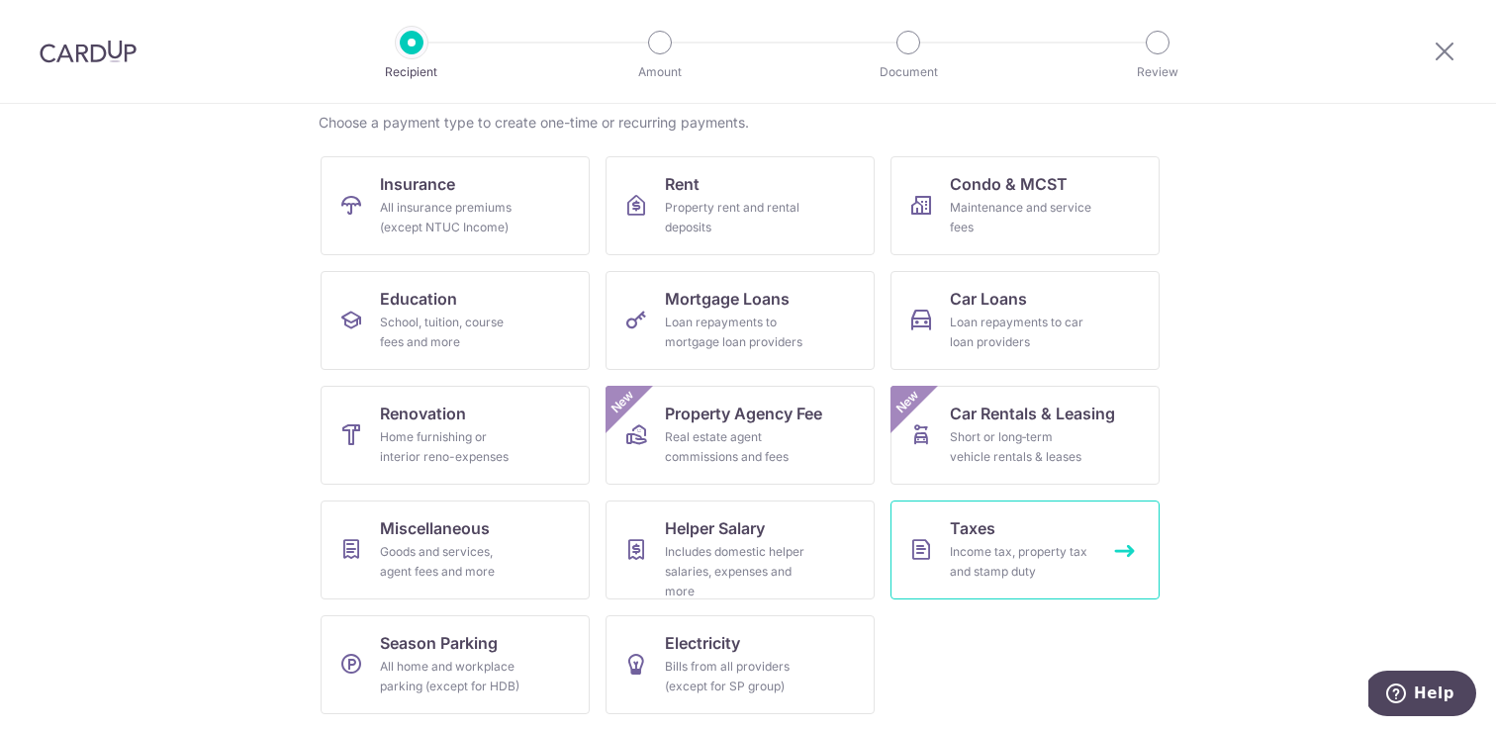
click at [1021, 544] on div "Income tax, property tax and stamp duty" at bounding box center [1021, 562] width 142 height 40
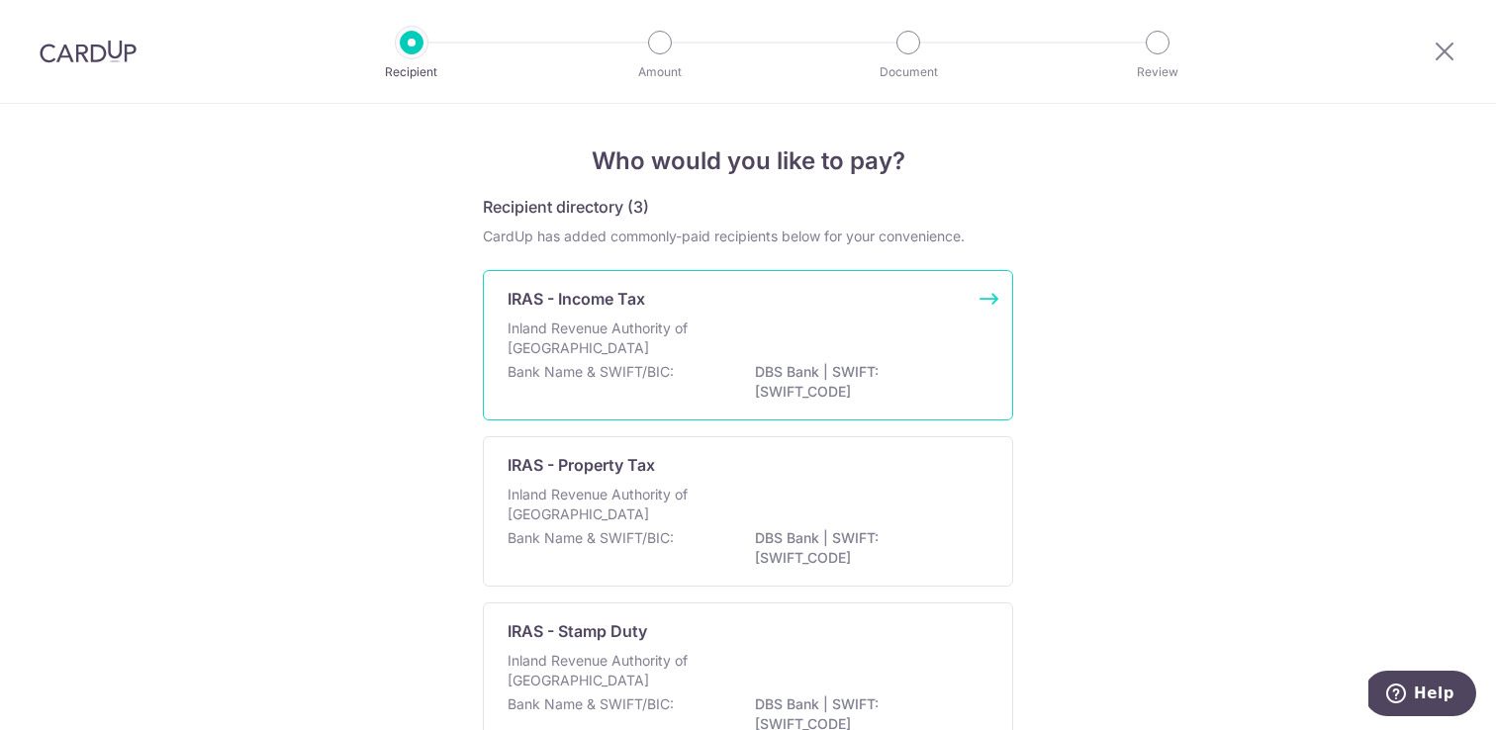
click at [615, 338] on p "Inland Revenue Authority of [GEOGRAPHIC_DATA]" at bounding box center [613, 339] width 210 height 40
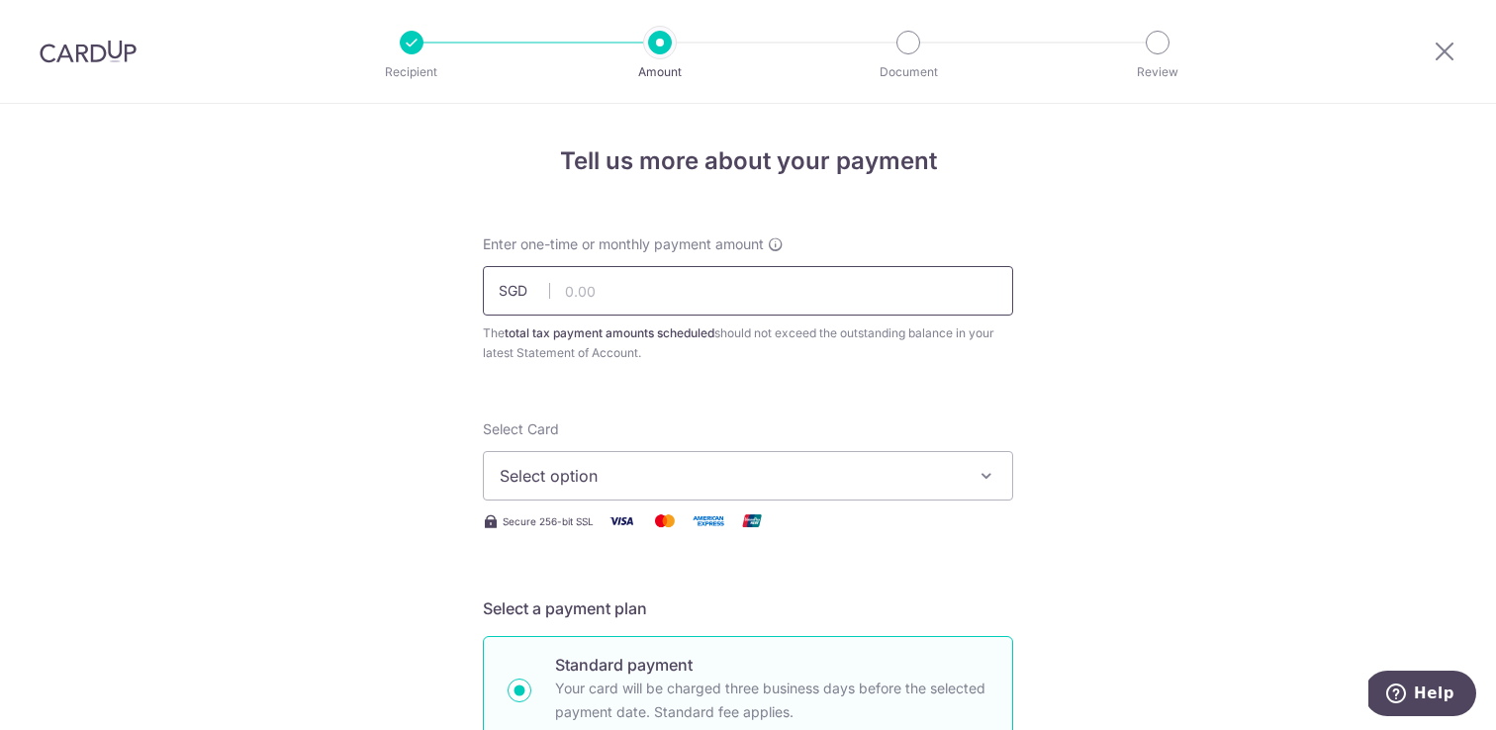
click at [673, 272] on input "text" at bounding box center [748, 290] width 530 height 49
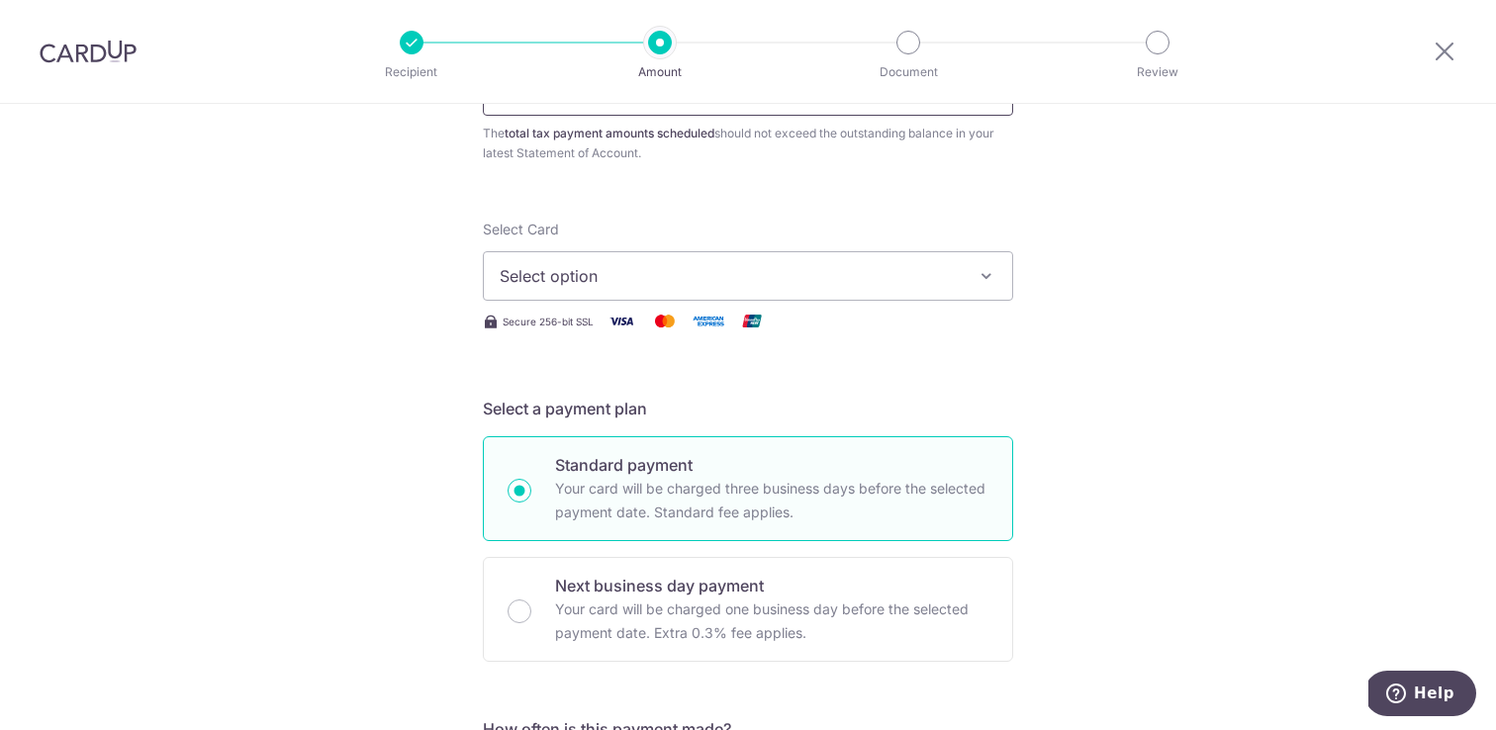
scroll to position [233, 0]
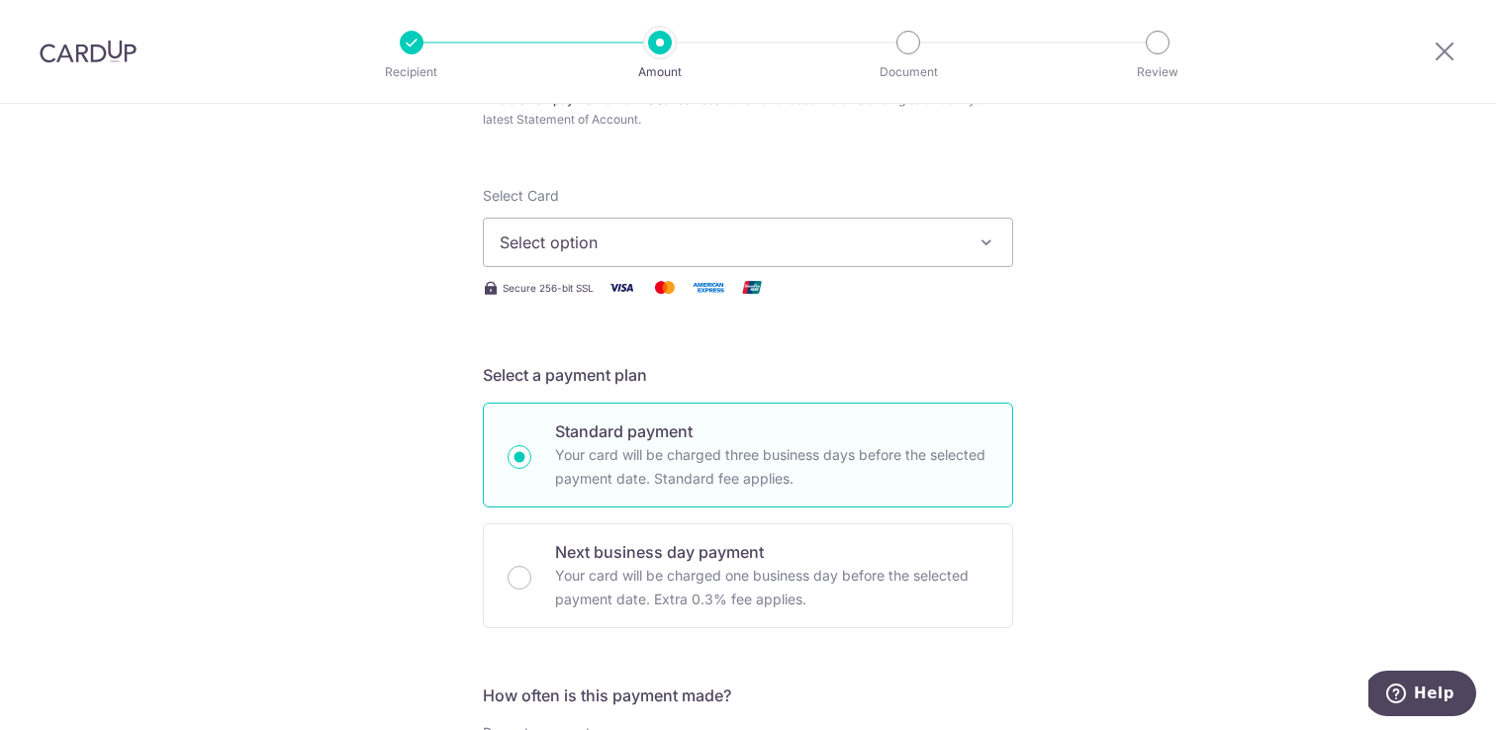
type input "286.40"
click at [623, 243] on span "Select option" at bounding box center [730, 243] width 461 height 24
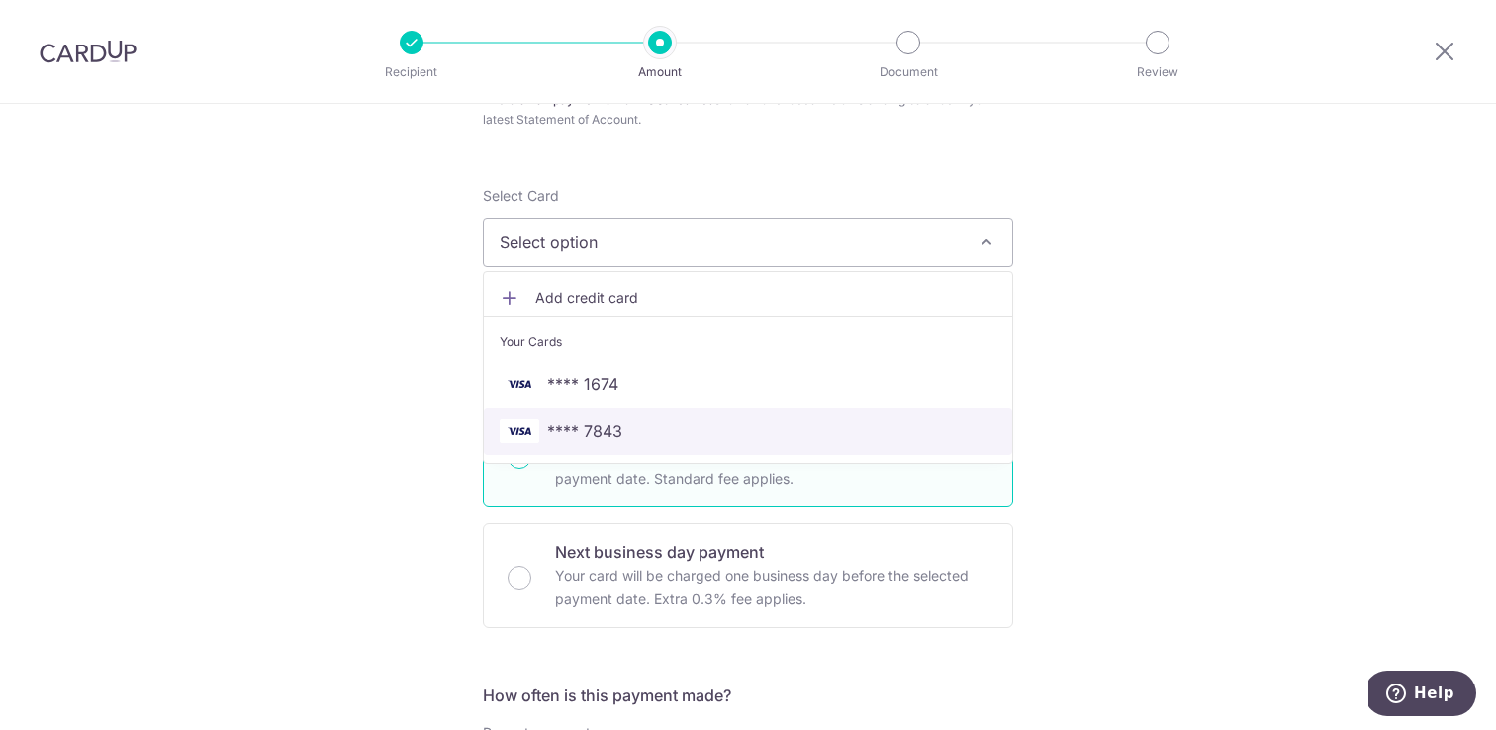
click at [568, 423] on span "**** 7843" at bounding box center [584, 431] width 75 height 24
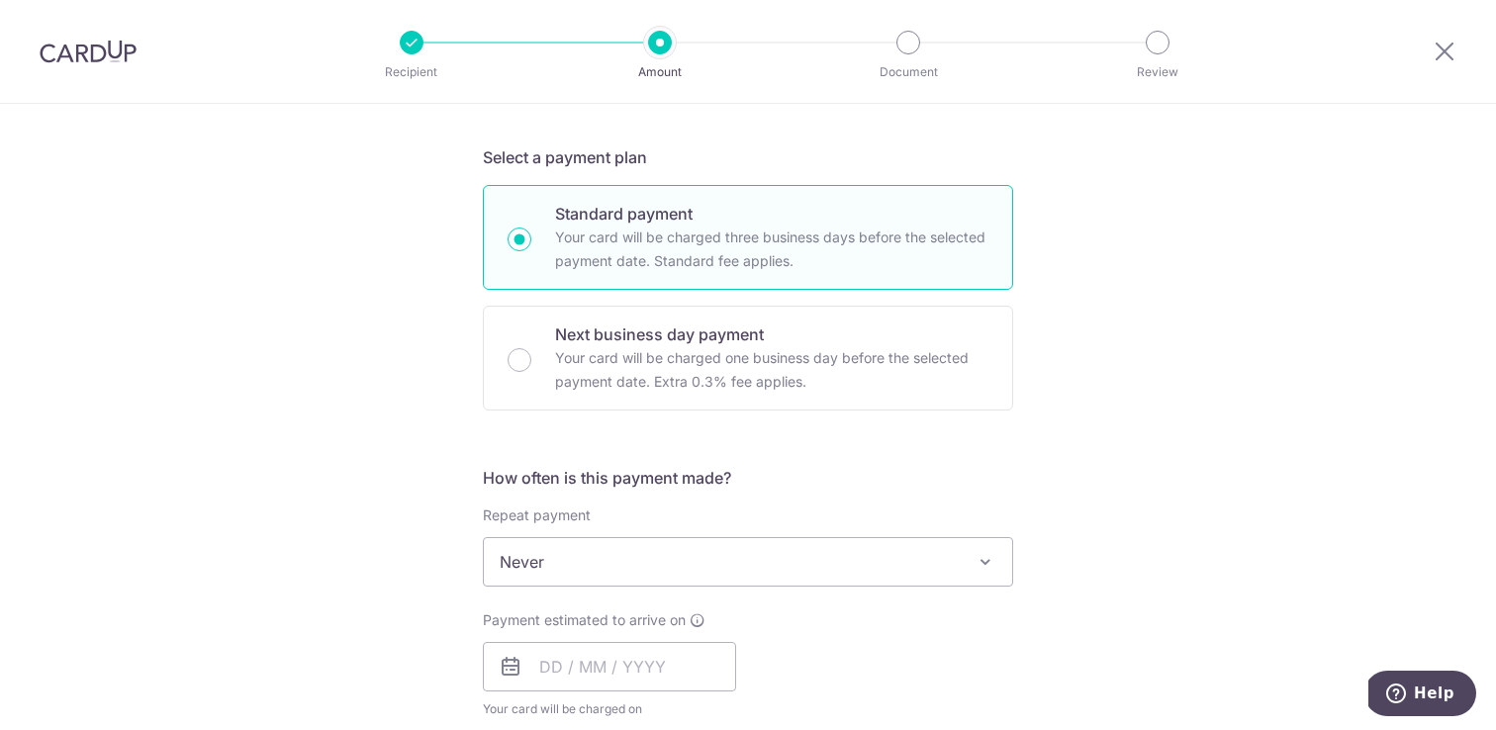
click at [545, 569] on span "Never" at bounding box center [748, 561] width 528 height 47
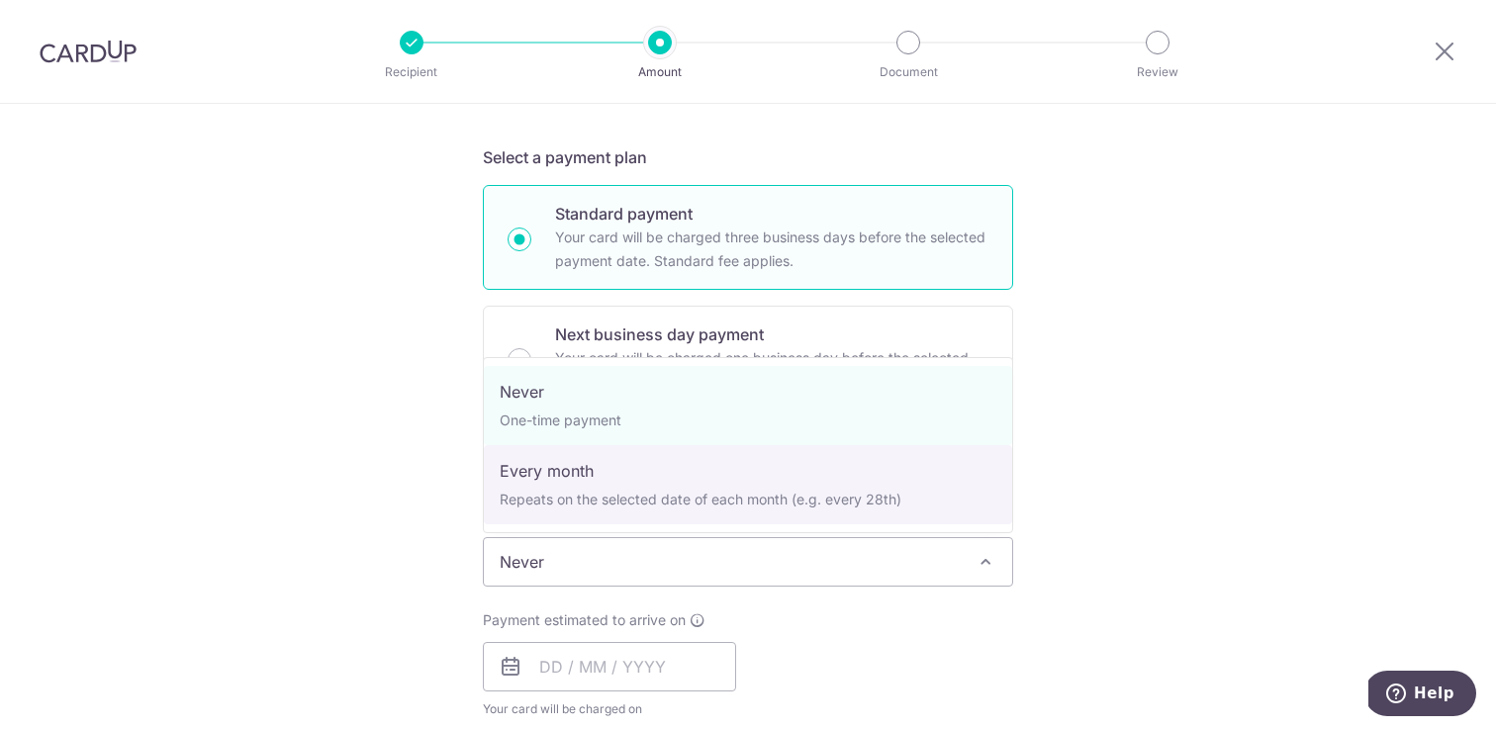
select select "3"
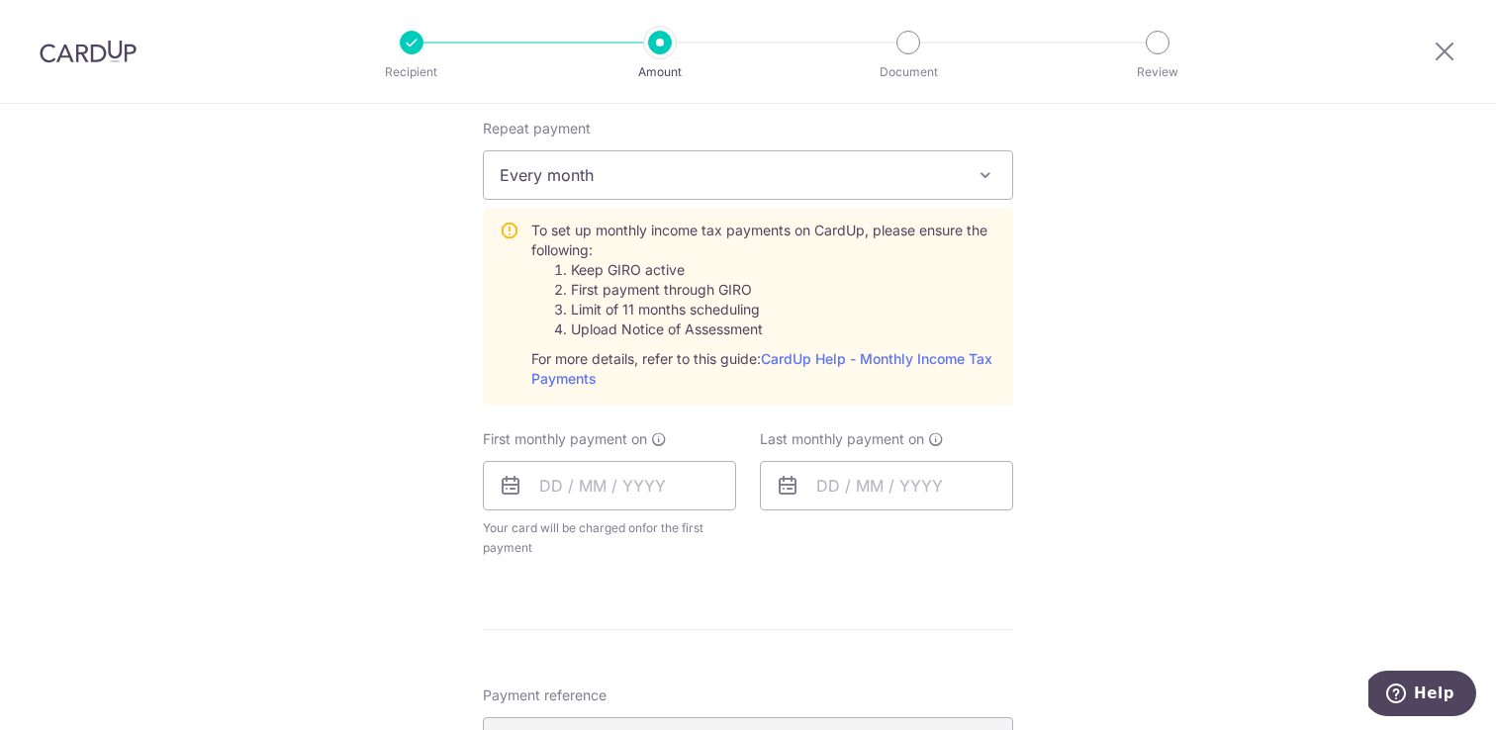
scroll to position [901, 0]
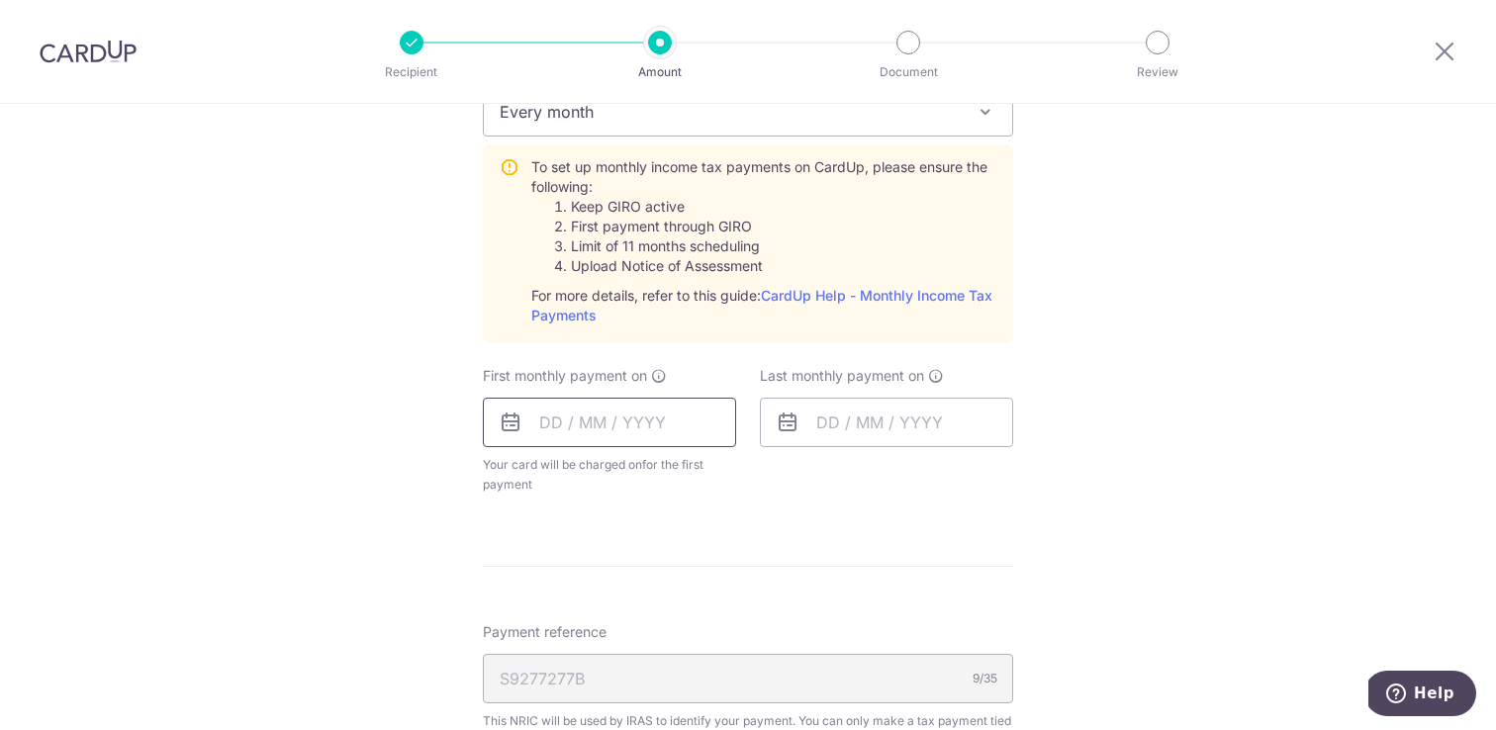
click at [550, 434] on input "text" at bounding box center [609, 422] width 253 height 49
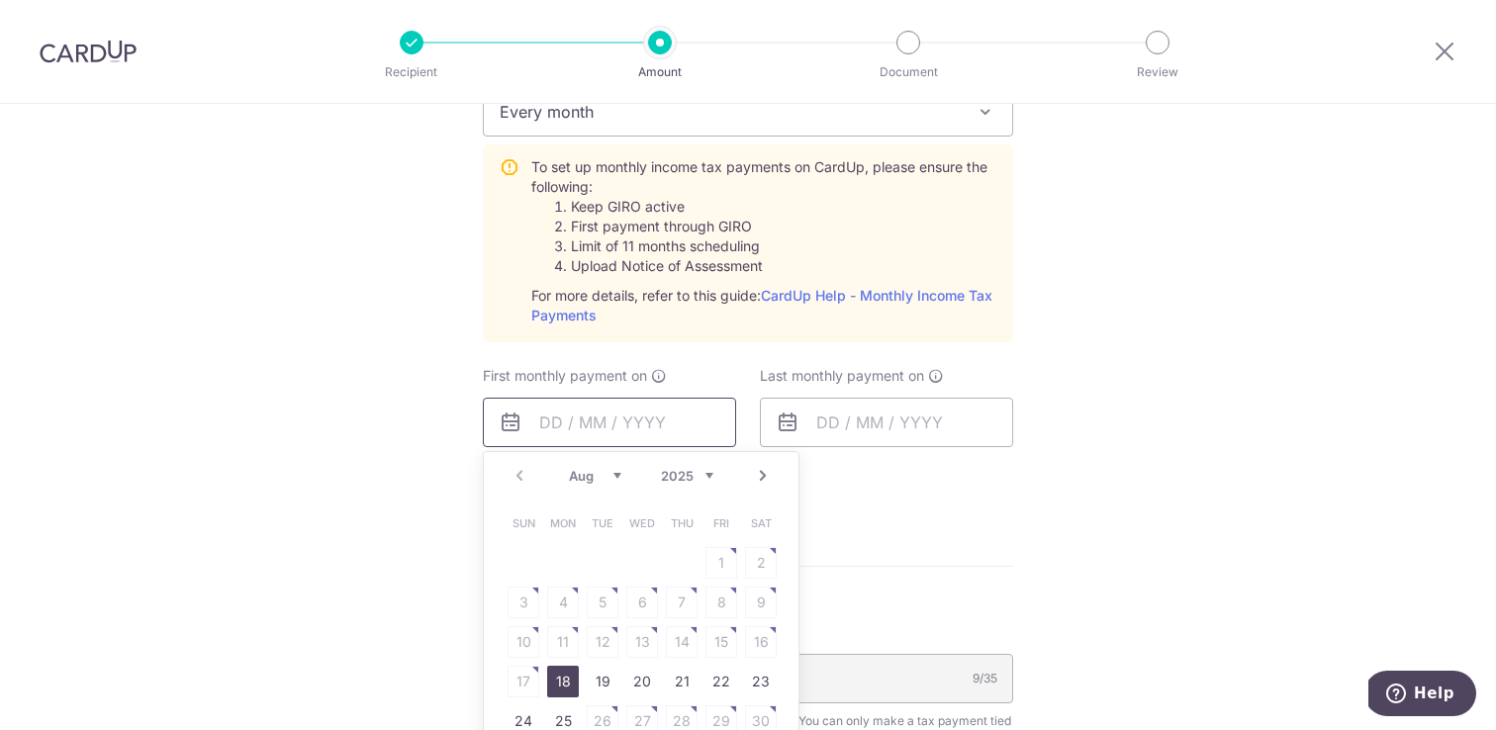
scroll to position [1009, 0]
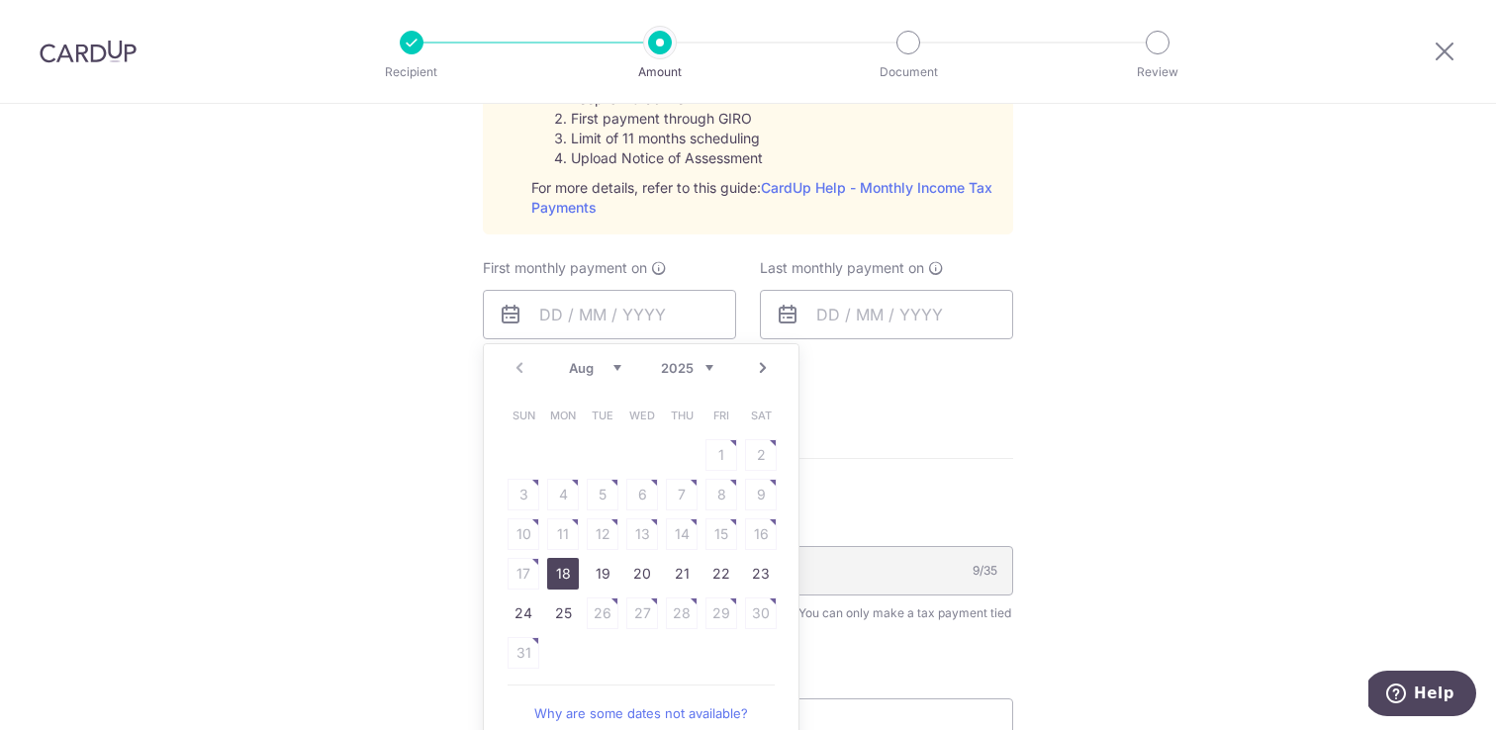
click at [563, 568] on link "18" at bounding box center [563, 574] width 32 height 32
type input "18/08/2025"
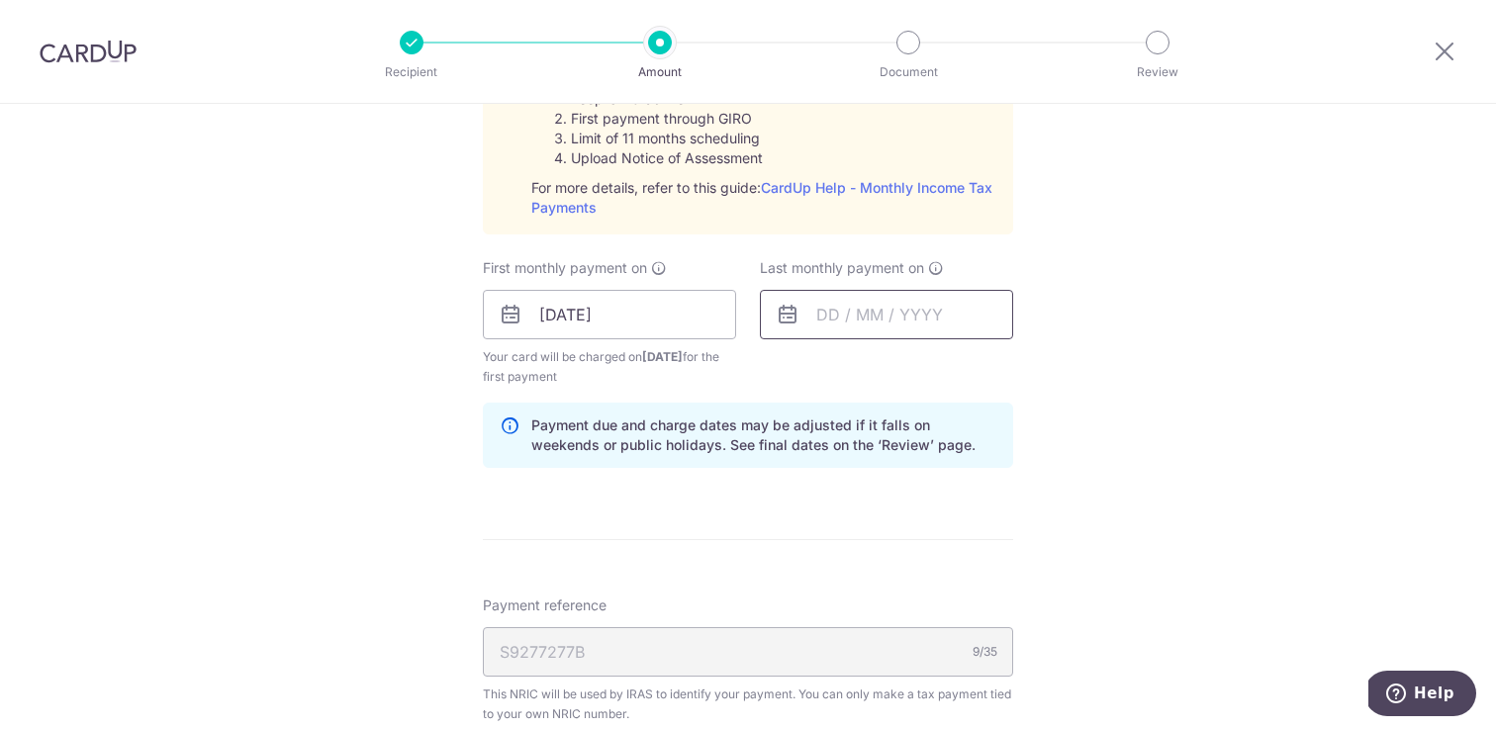
click at [806, 311] on input "text" at bounding box center [886, 314] width 253 height 49
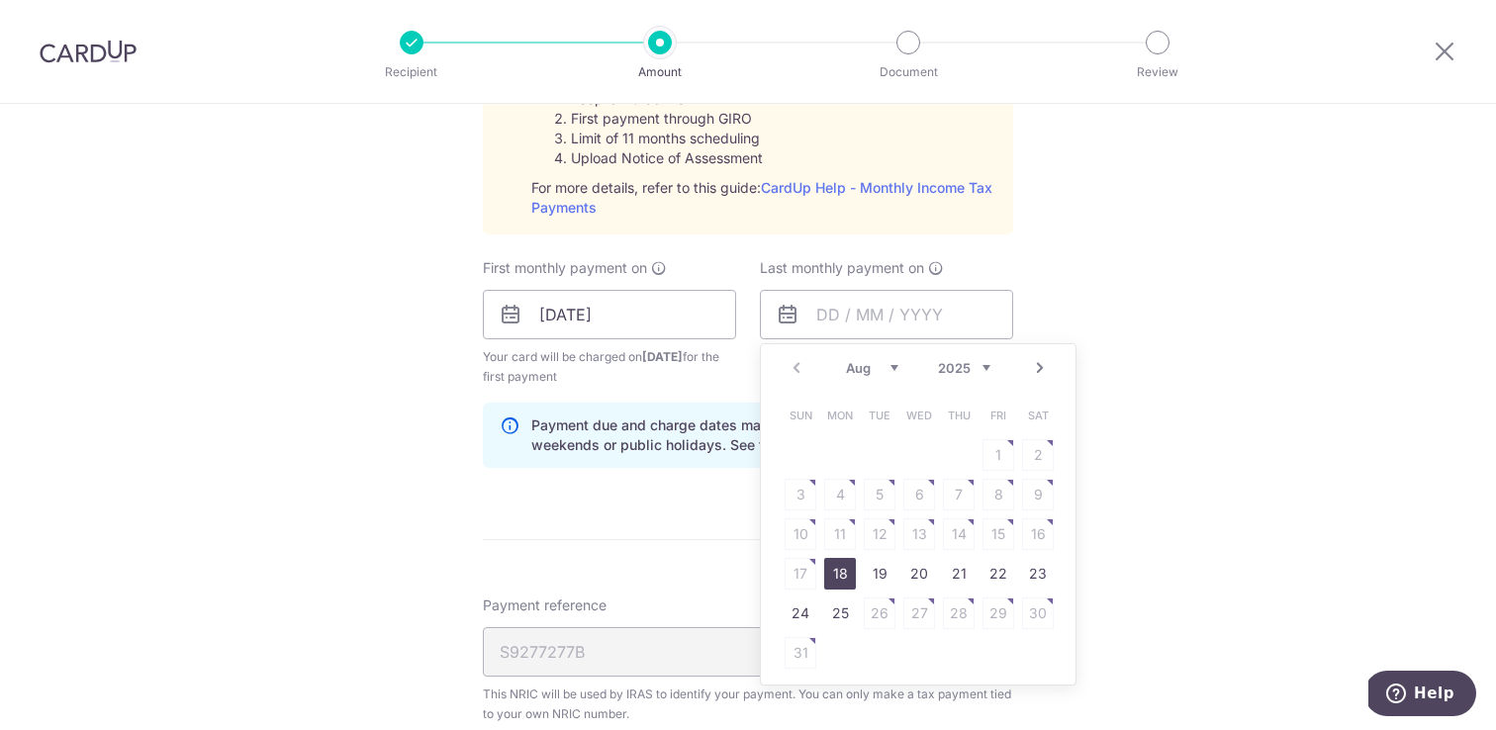
click at [971, 365] on select "2025 2026" at bounding box center [964, 368] width 52 height 16
click at [799, 367] on link "Prev" at bounding box center [797, 368] width 24 height 24
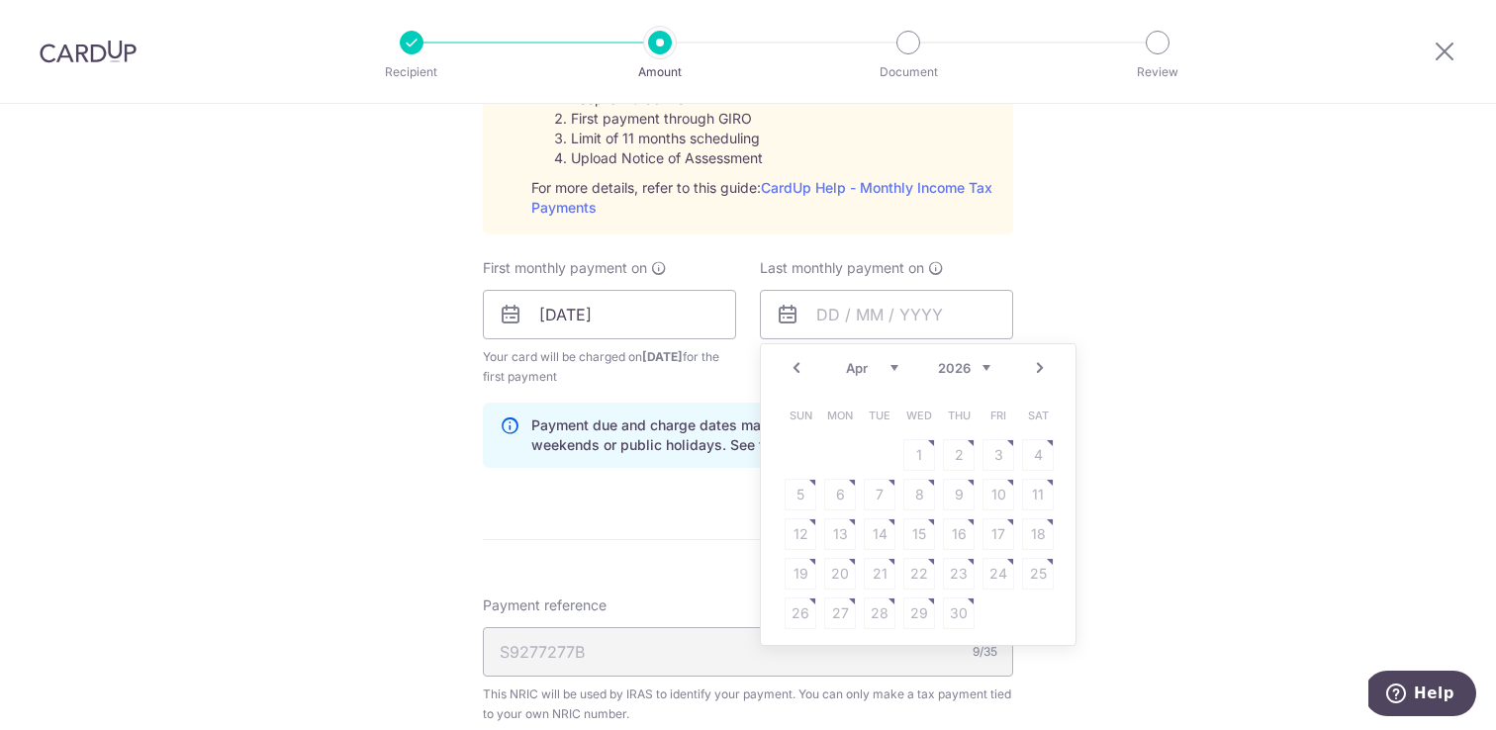
click at [1045, 364] on link "Next" at bounding box center [1040, 368] width 24 height 24
click at [798, 359] on link "Prev" at bounding box center [797, 368] width 24 height 24
click at [925, 533] on link "18" at bounding box center [919, 534] width 32 height 32
type input "18/03/2026"
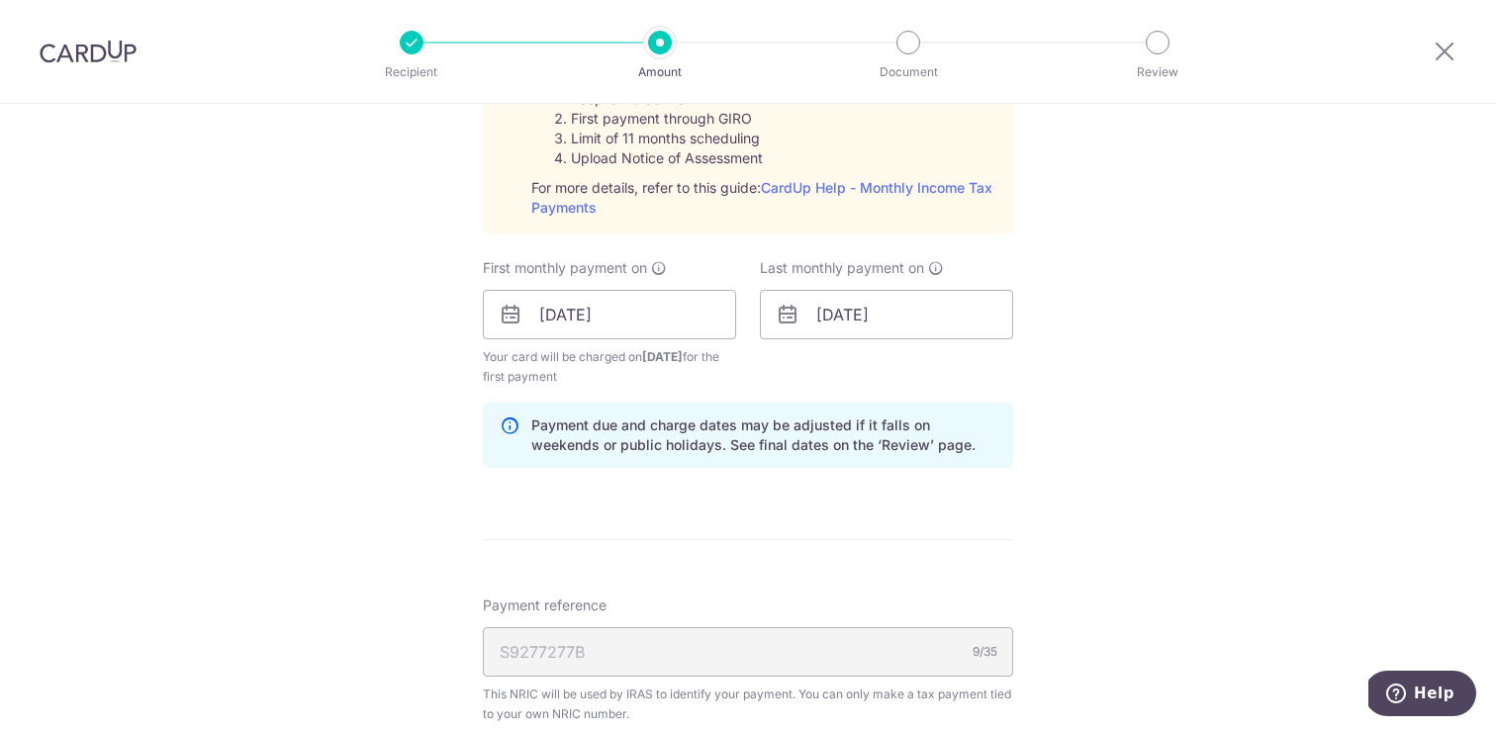
click at [1099, 396] on div "Tell us more about your payment Enter one-time or monthly payment amount SGD 28…" at bounding box center [748, 167] width 1496 height 2144
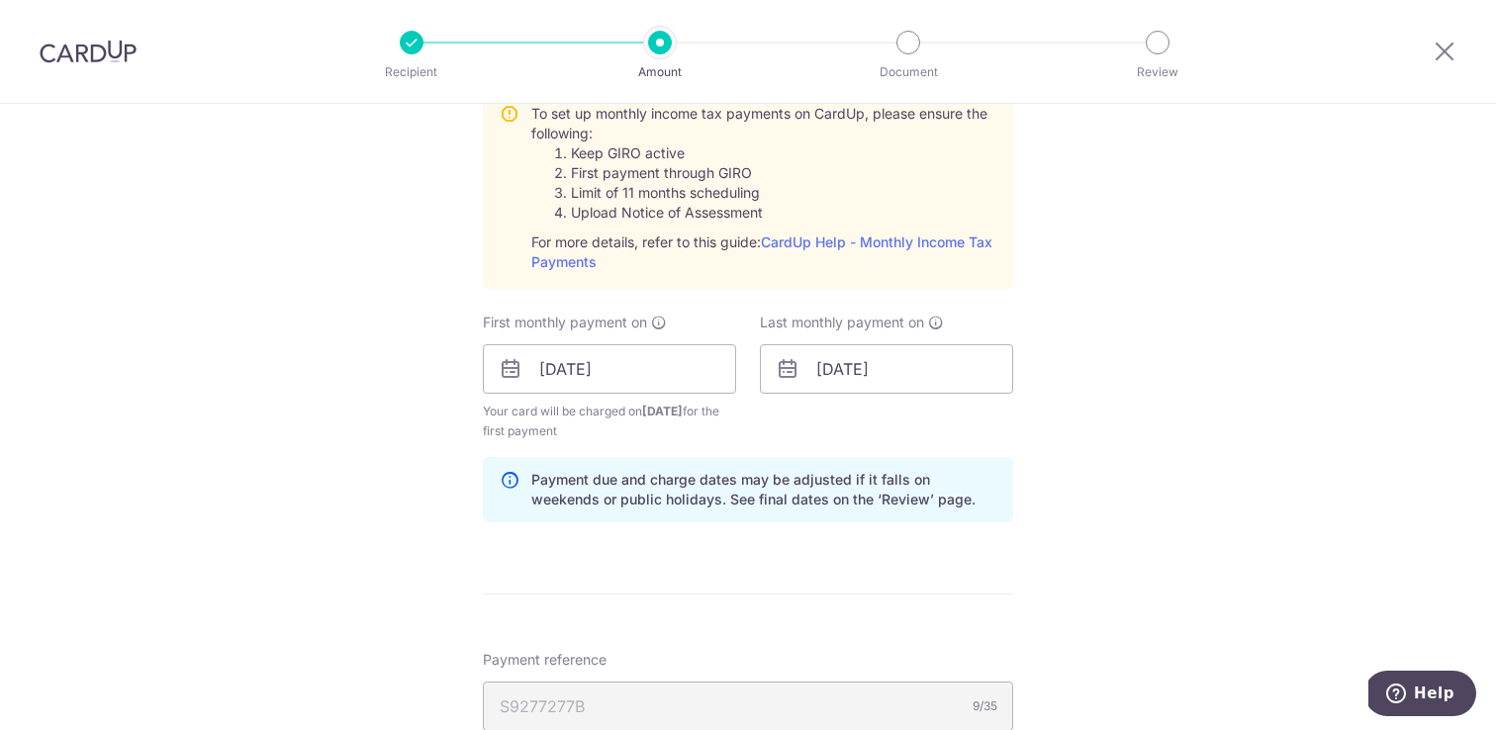
scroll to position [950, 0]
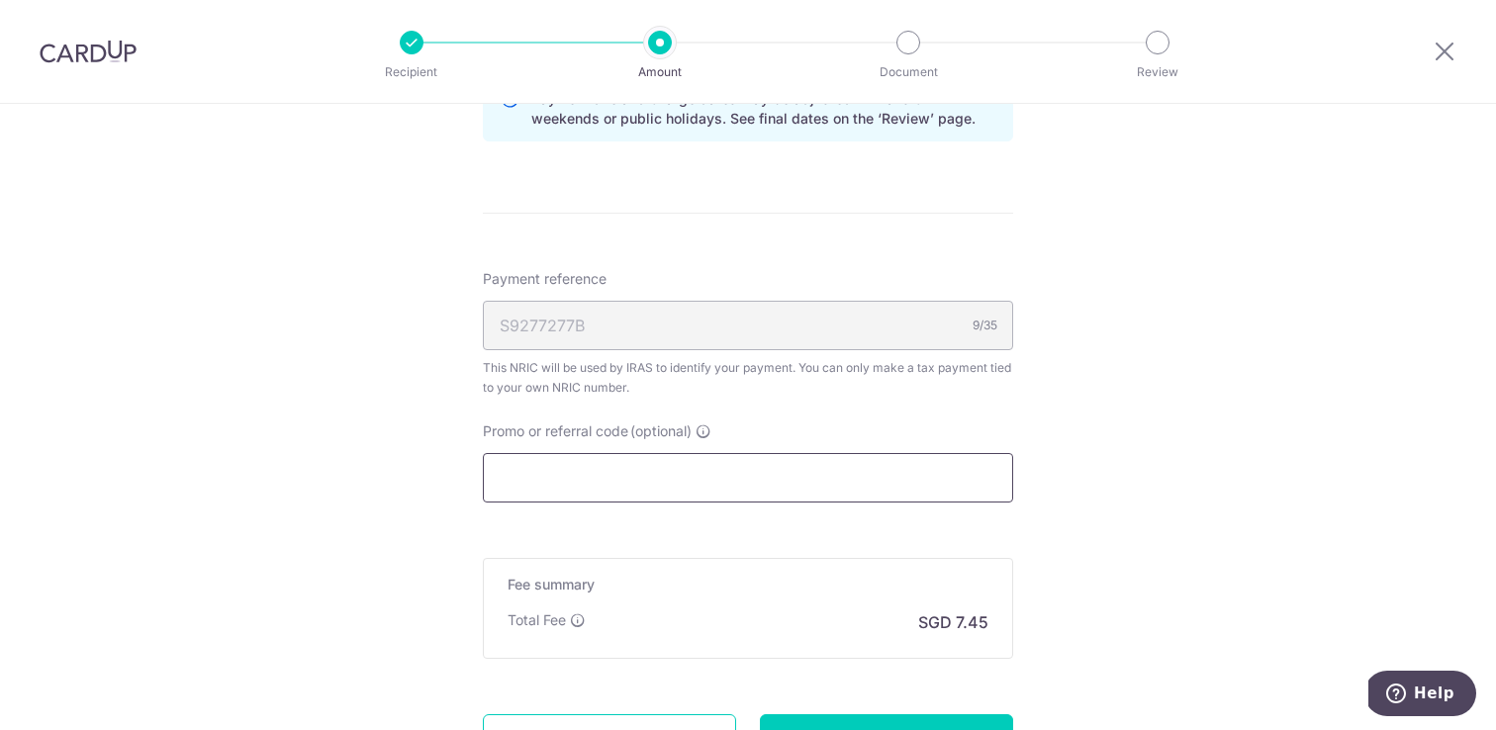
click at [757, 493] on input "Promo or referral code (optional)" at bounding box center [748, 477] width 530 height 49
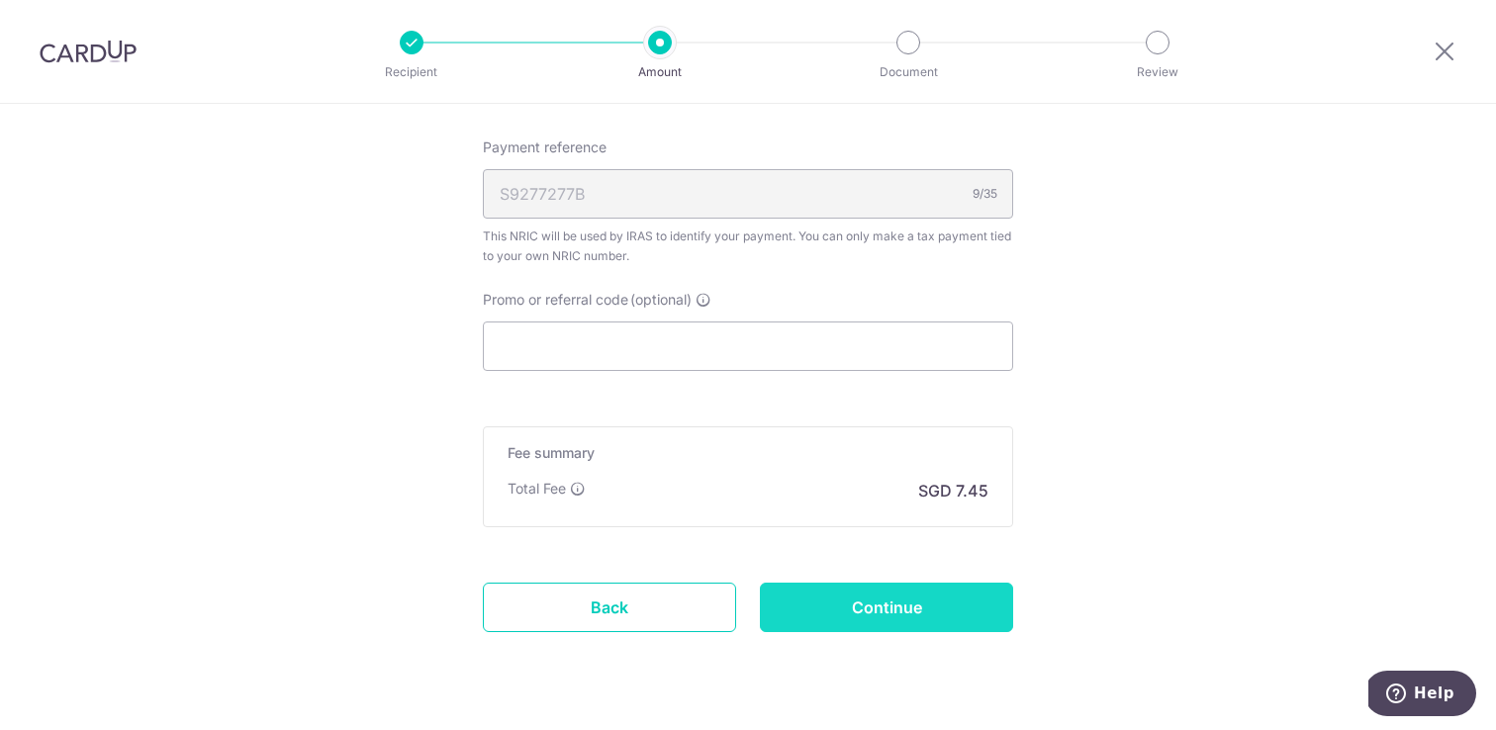
click at [833, 618] on input "Continue" at bounding box center [886, 607] width 253 height 49
type input "Create Schedule"
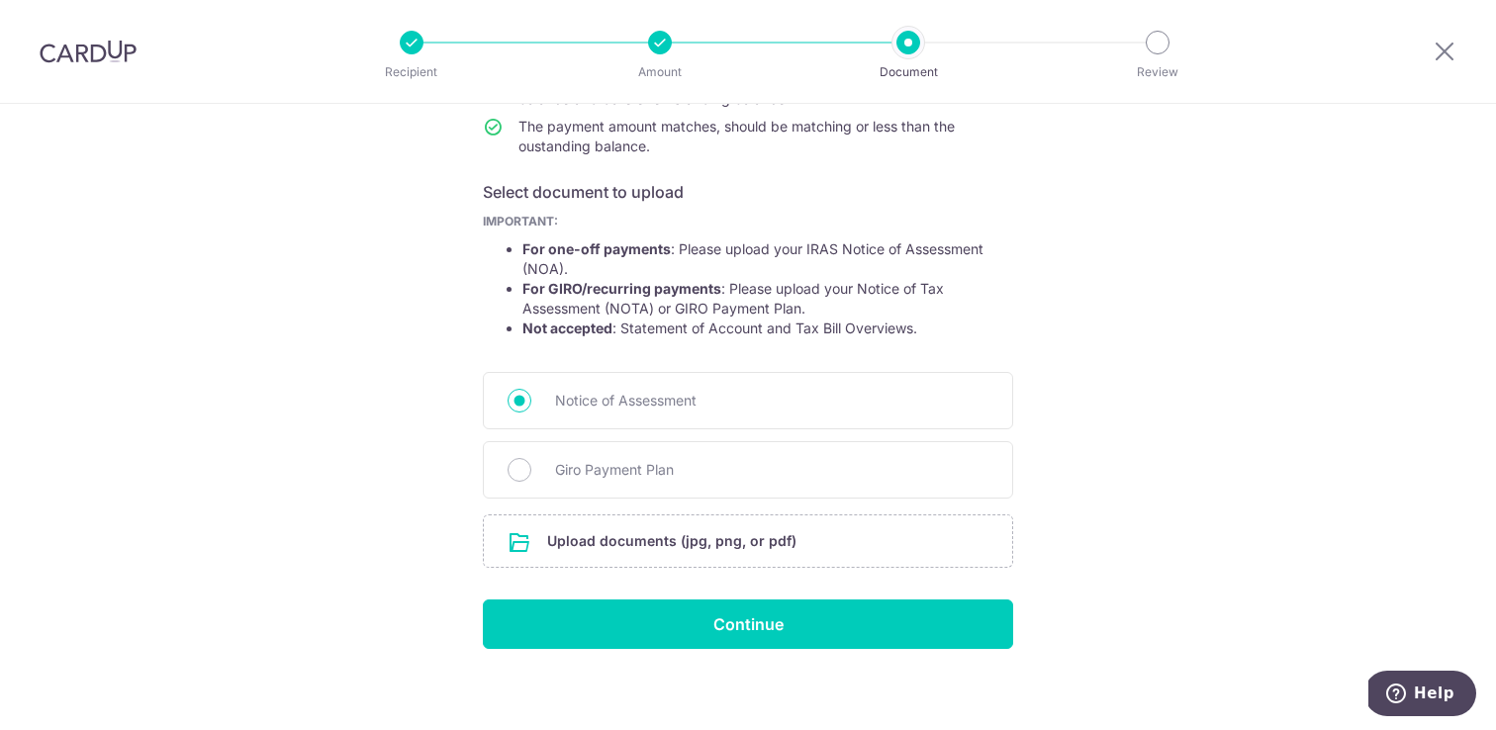
scroll to position [280, 0]
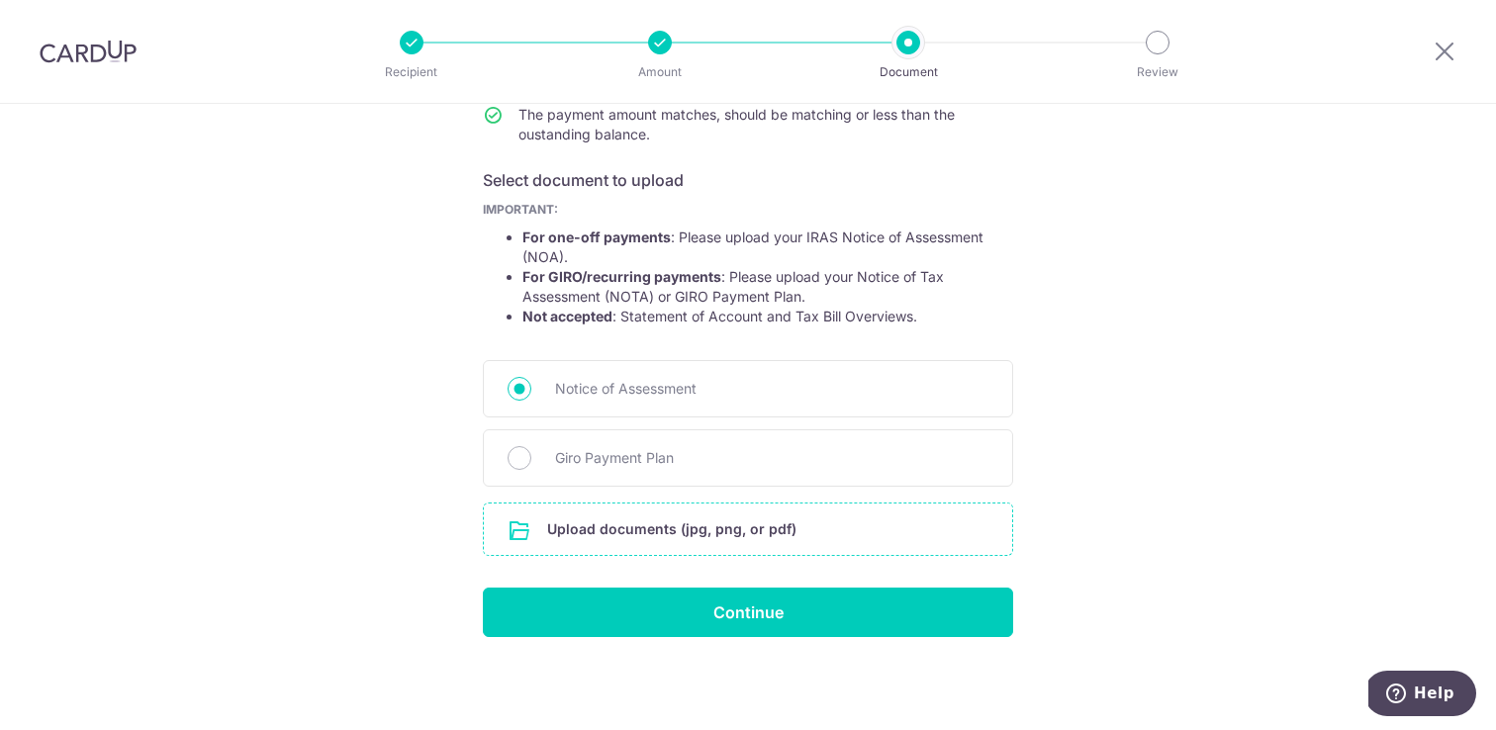
click at [815, 533] on input "file" at bounding box center [748, 529] width 528 height 51
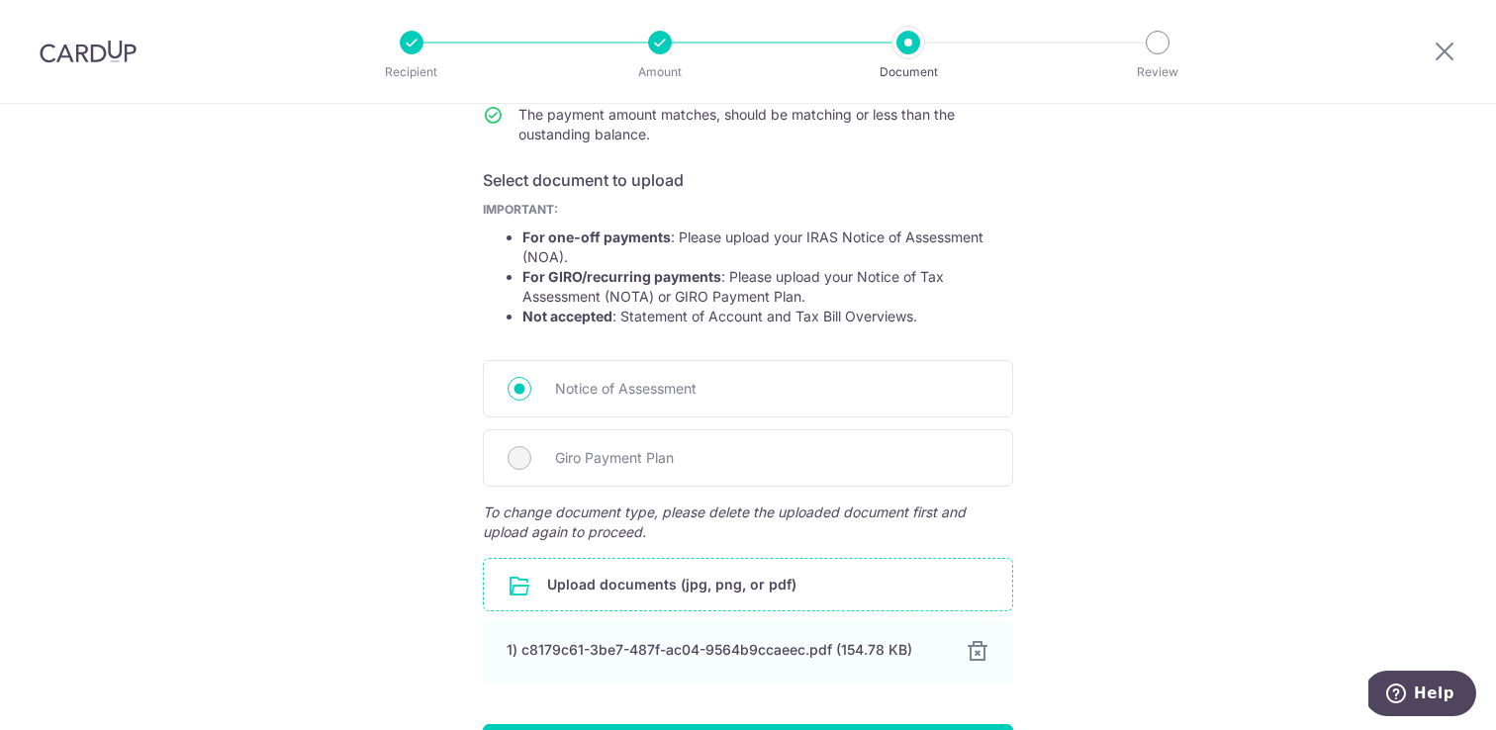
scroll to position [417, 0]
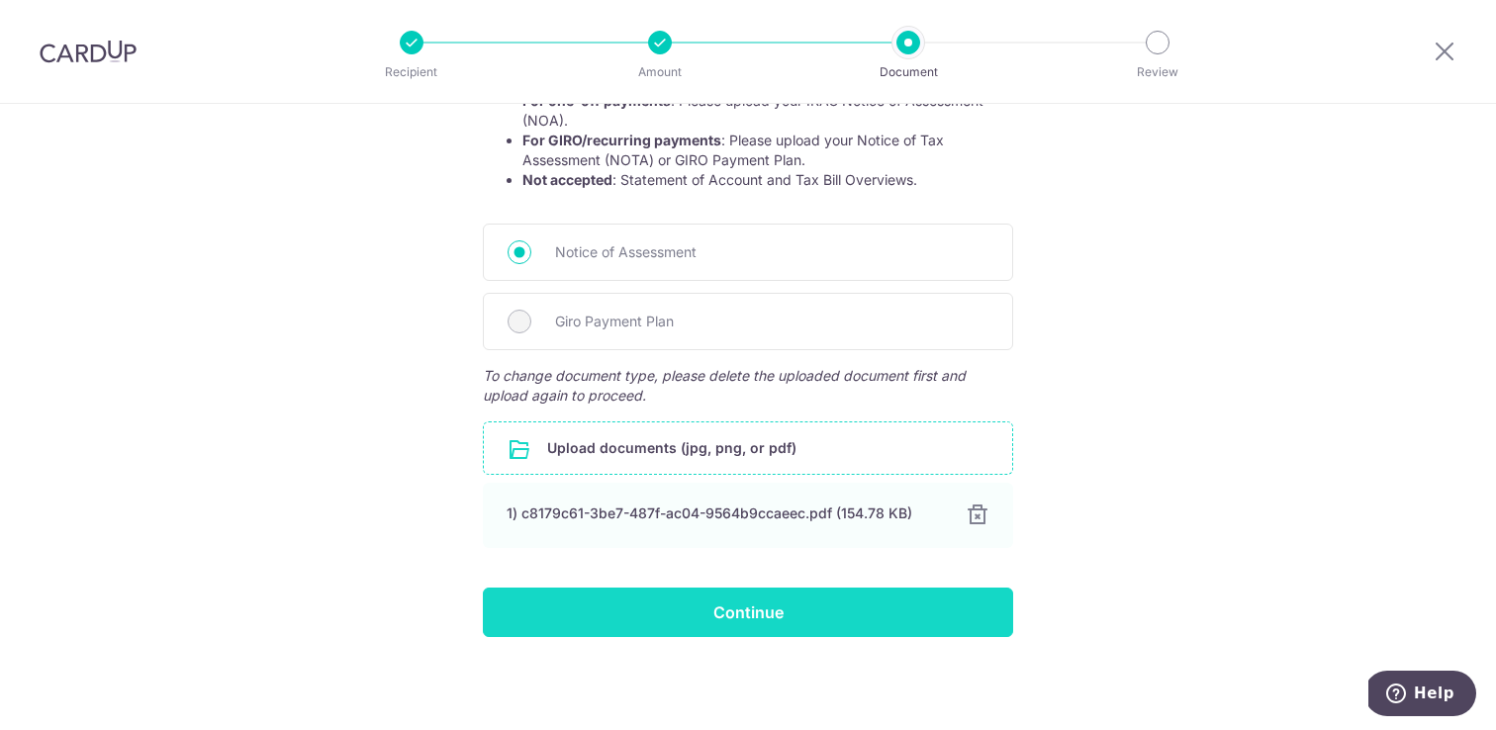
click at [579, 613] on input "Continue" at bounding box center [748, 612] width 530 height 49
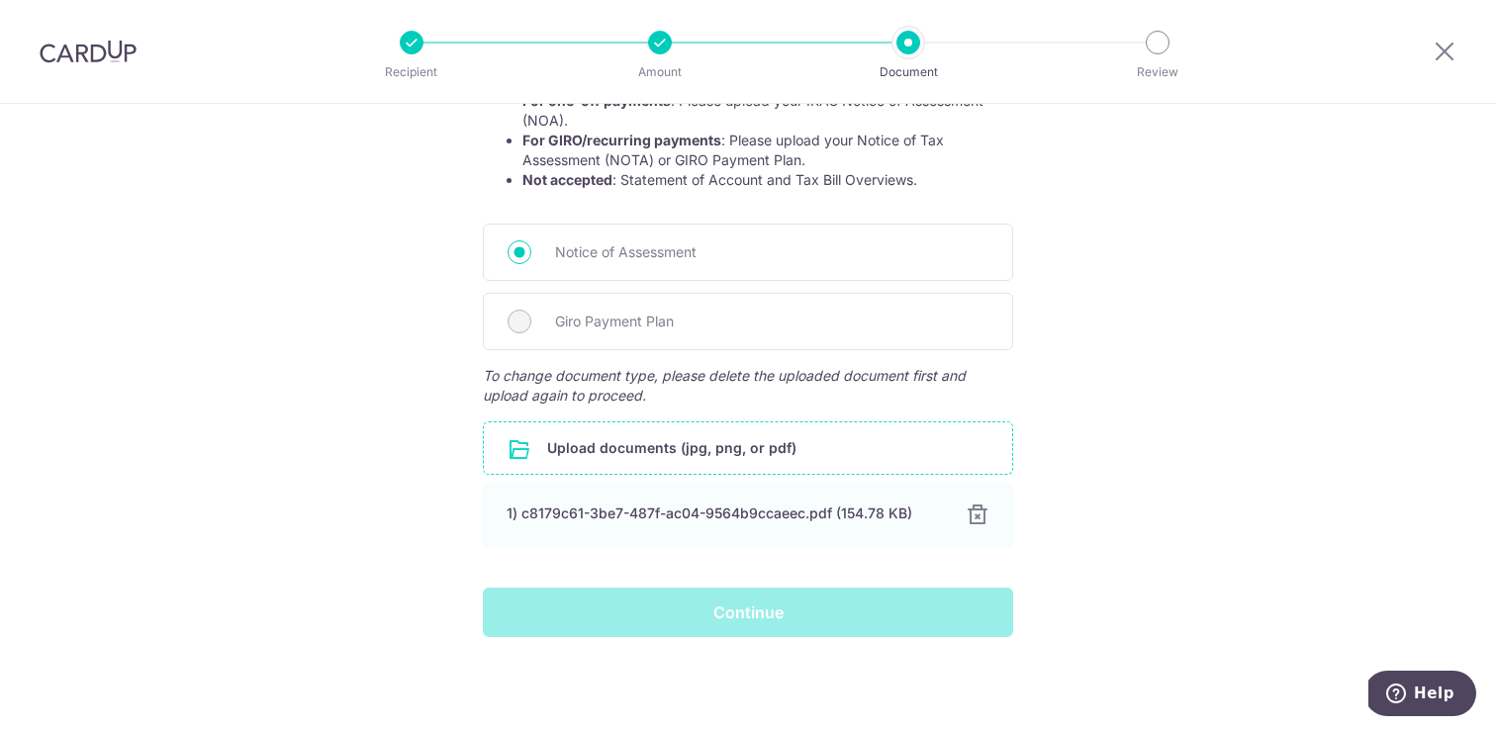
scroll to position [287, 0]
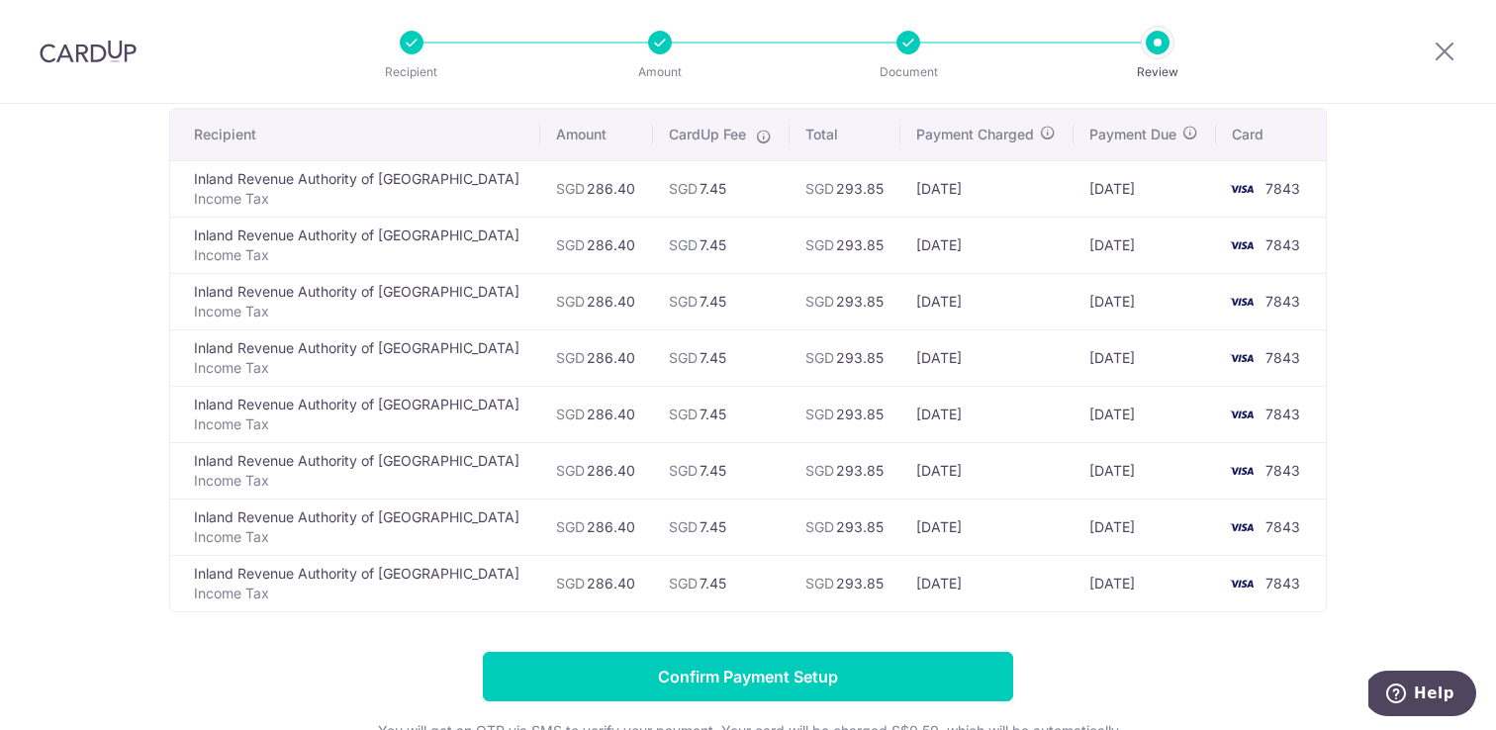
scroll to position [168, 0]
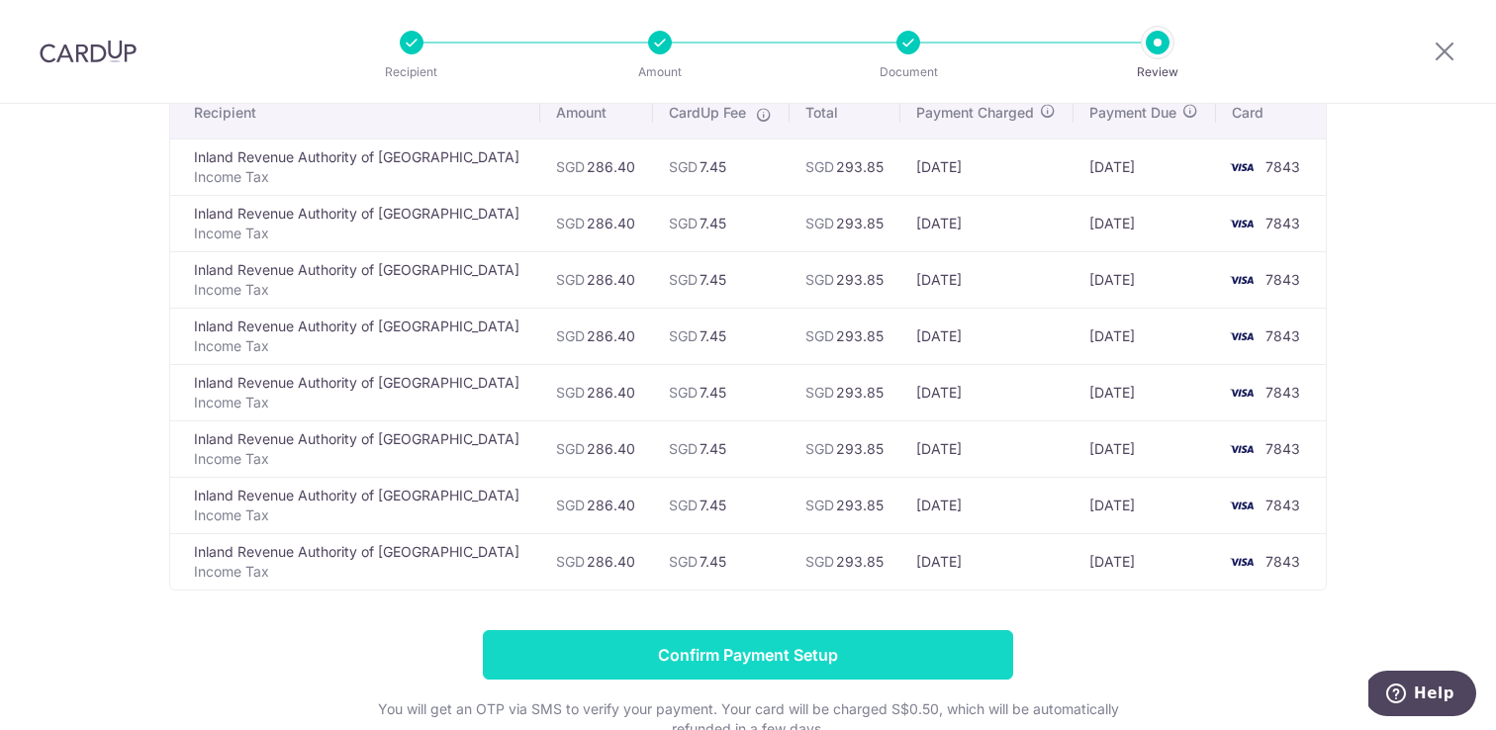
click at [917, 659] on input "Confirm Payment Setup" at bounding box center [748, 654] width 530 height 49
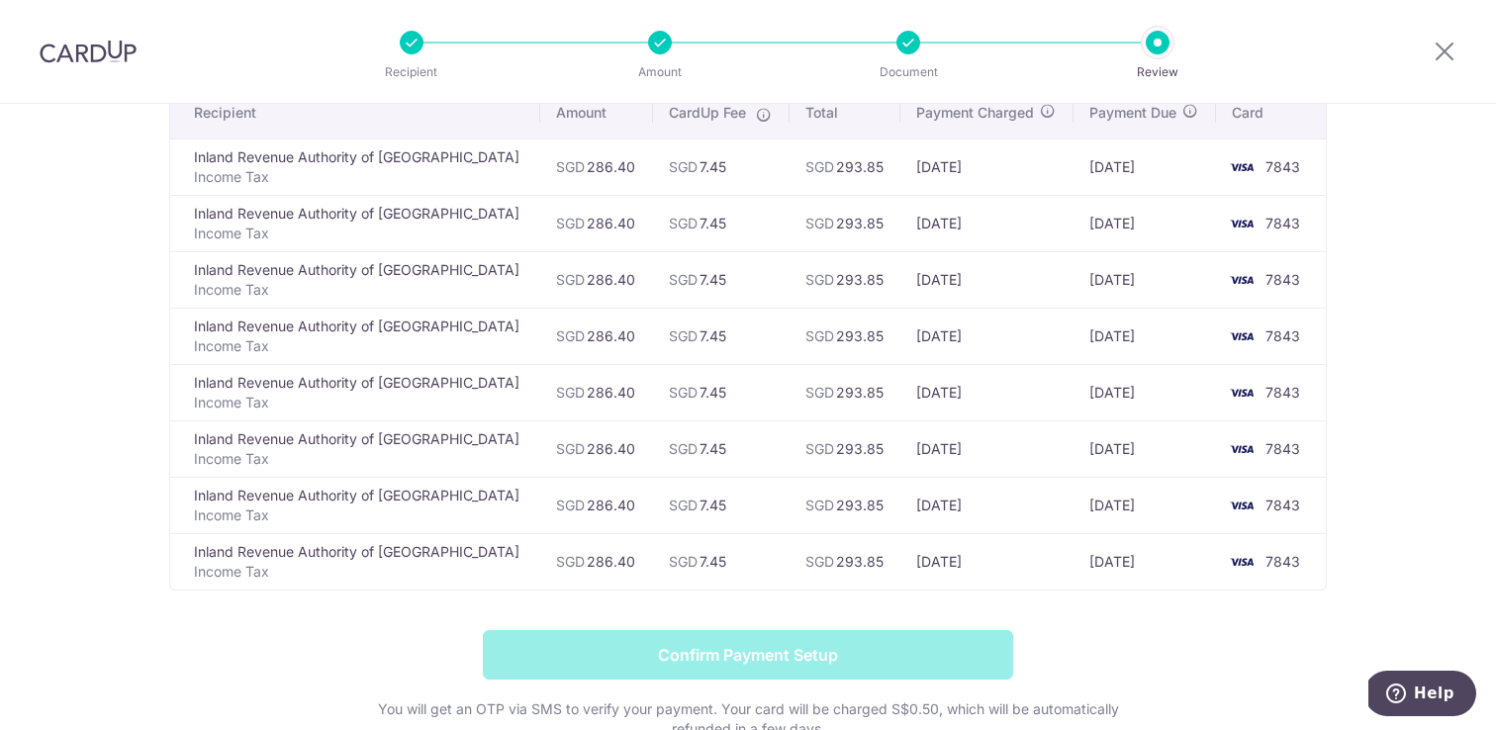
scroll to position [84, 0]
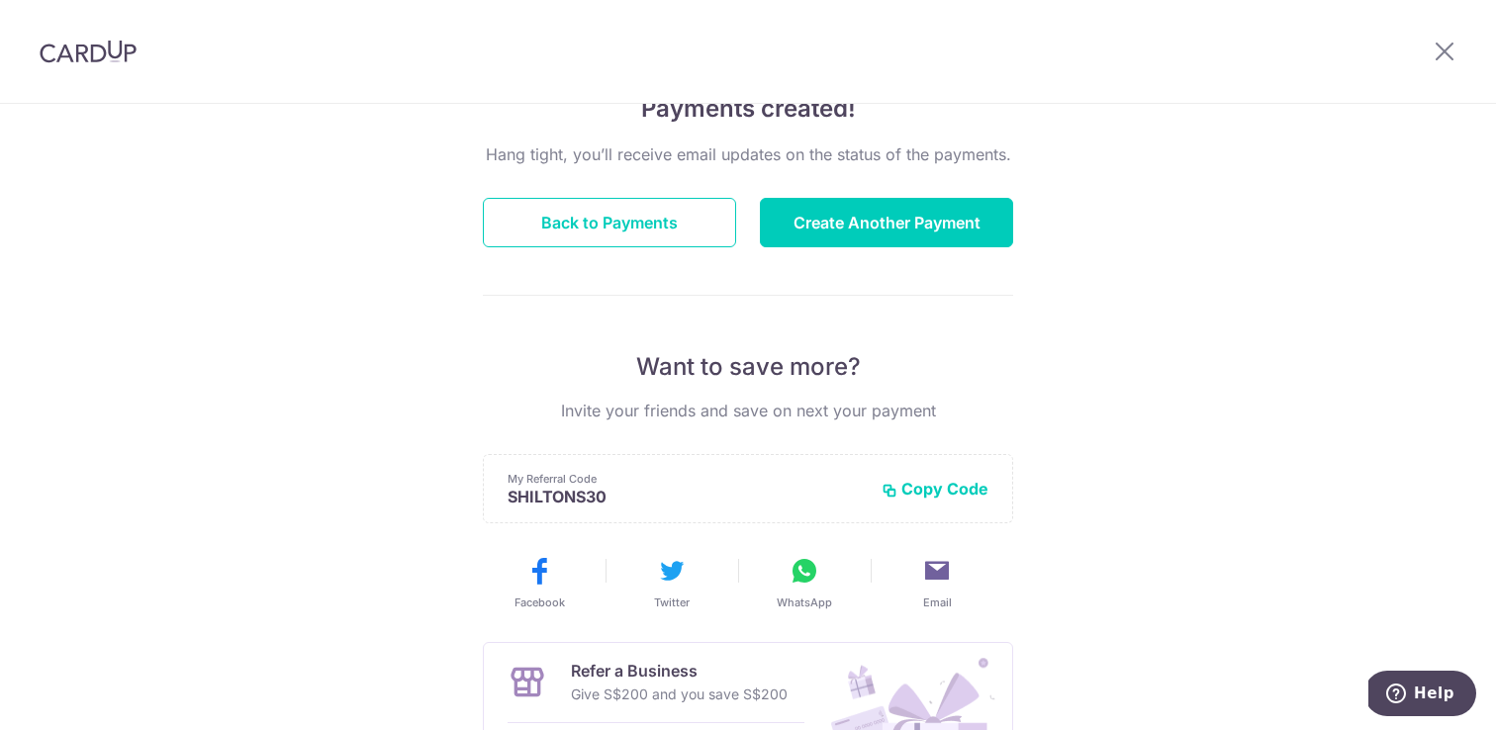
scroll to position [173, 0]
